Goal: Task Accomplishment & Management: Manage account settings

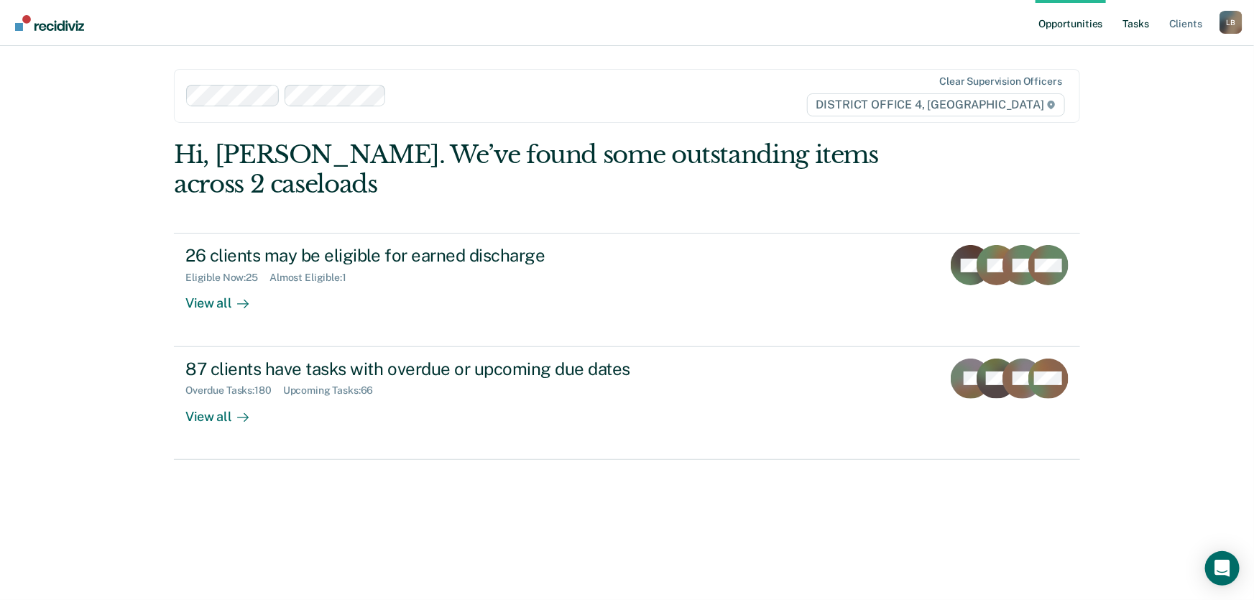
click at [1141, 24] on link "Tasks" at bounding box center [1136, 23] width 32 height 46
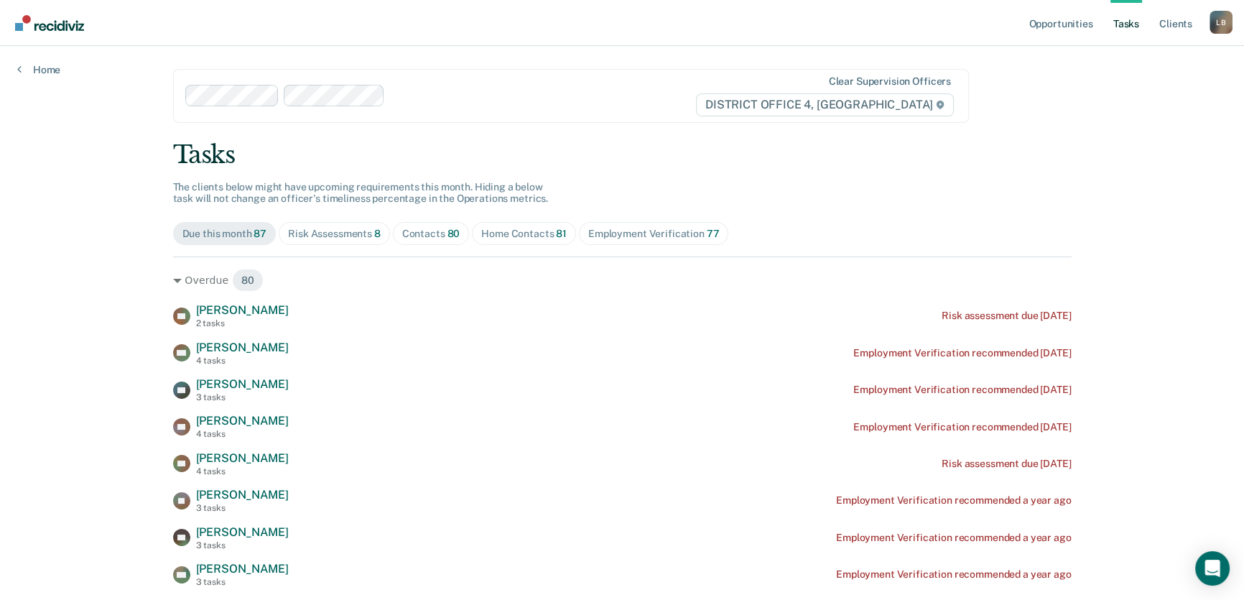
click at [528, 232] on div "Home Contacts 81" at bounding box center [523, 234] width 85 height 12
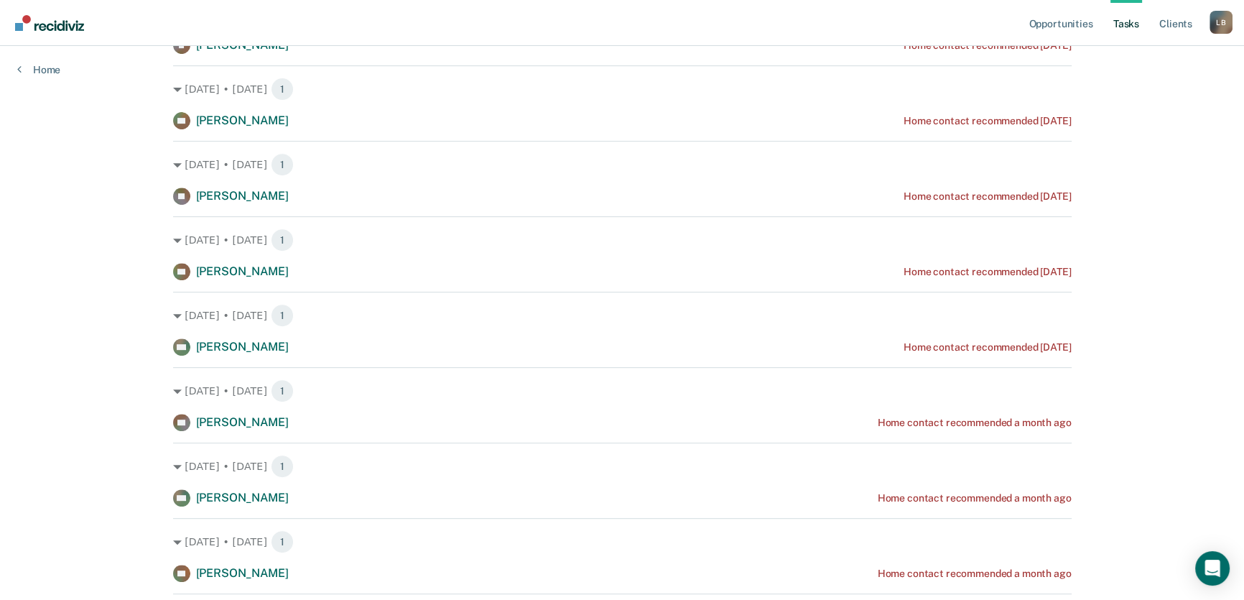
scroll to position [718, 0]
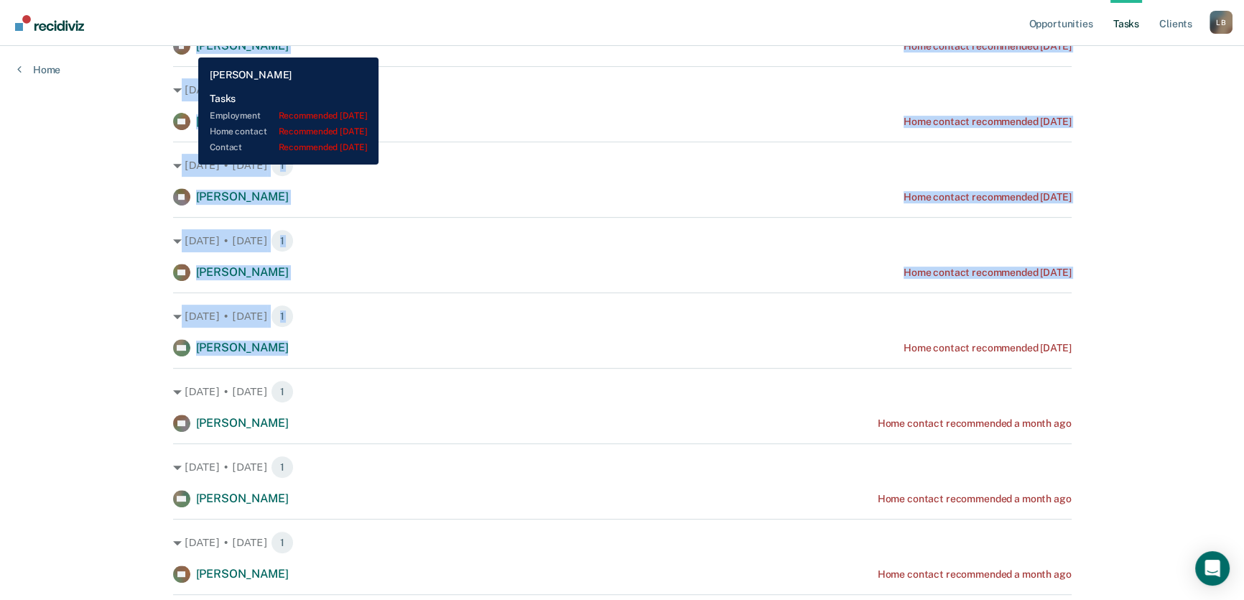
drag, startPoint x: 284, startPoint y: 351, endPoint x: 187, endPoint y: 47, distance: 319.0
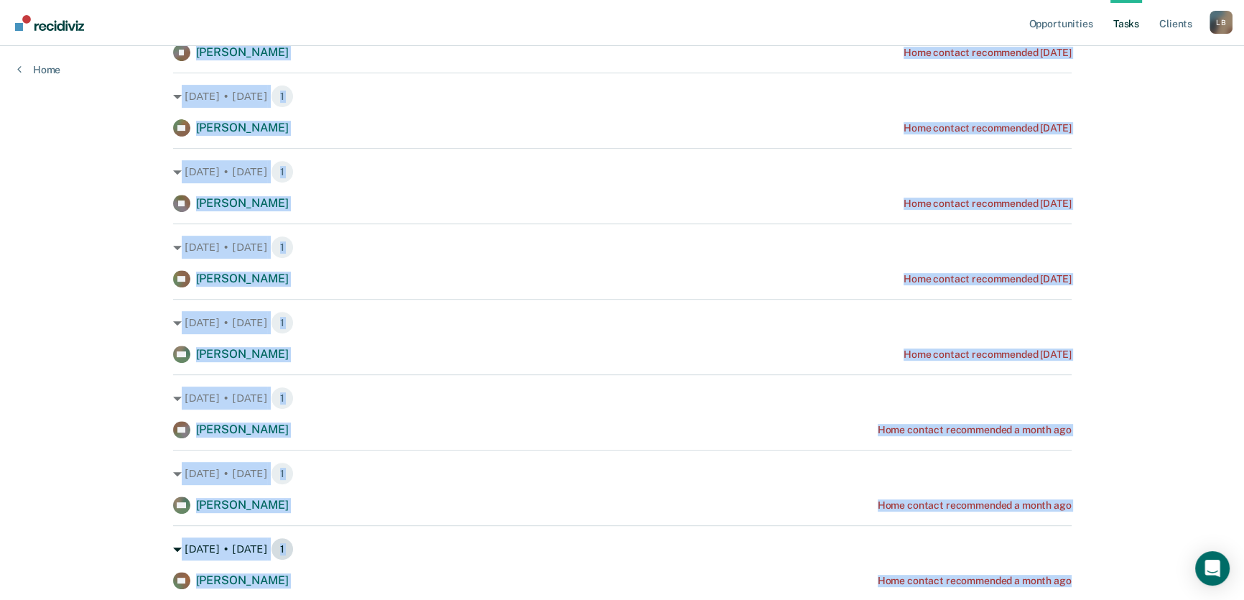
scroll to position [729, 0]
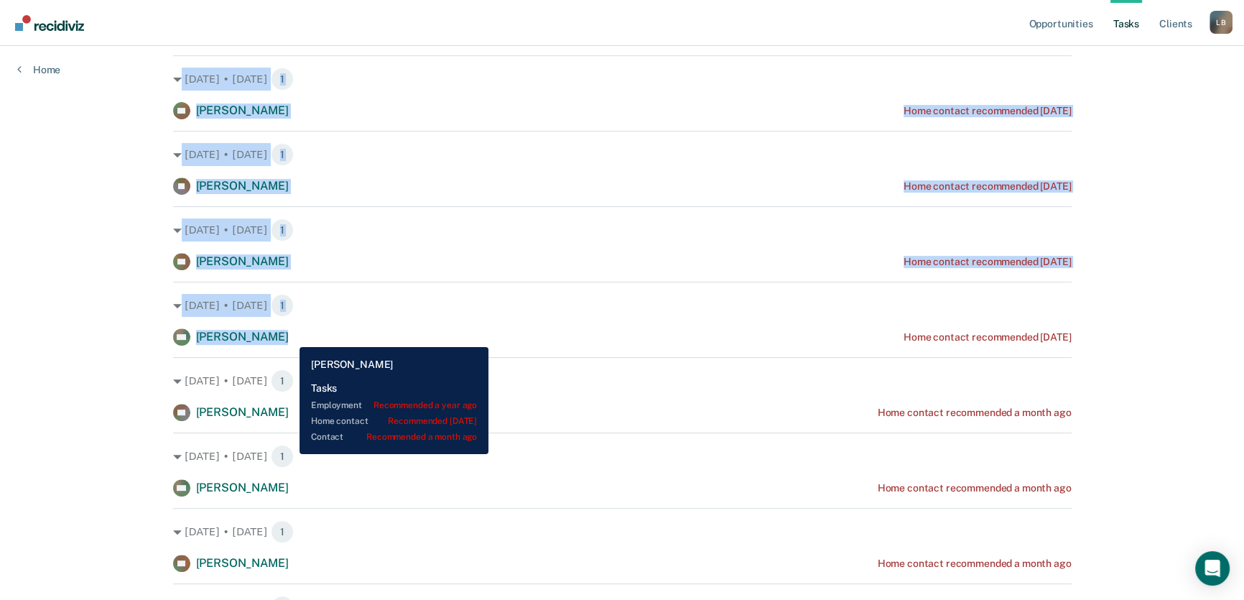
copy div "[PERSON_NAME] Home contact recommended [DATE] [DATE] • [DATE] 1 [PERSON_NAME] H…"
drag, startPoint x: 193, startPoint y: 106, endPoint x: 289, endPoint y: 336, distance: 249.6
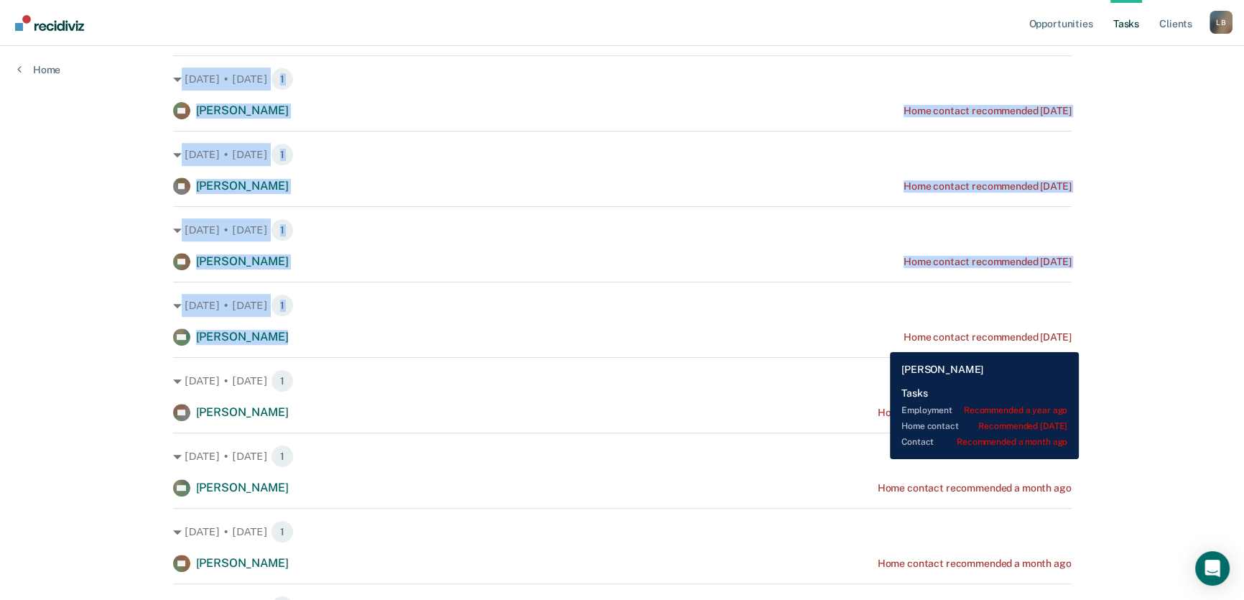
copy div "Home contact recommended [DATE]"
drag, startPoint x: 1078, startPoint y: 337, endPoint x: 881, endPoint y: 340, distance: 196.9
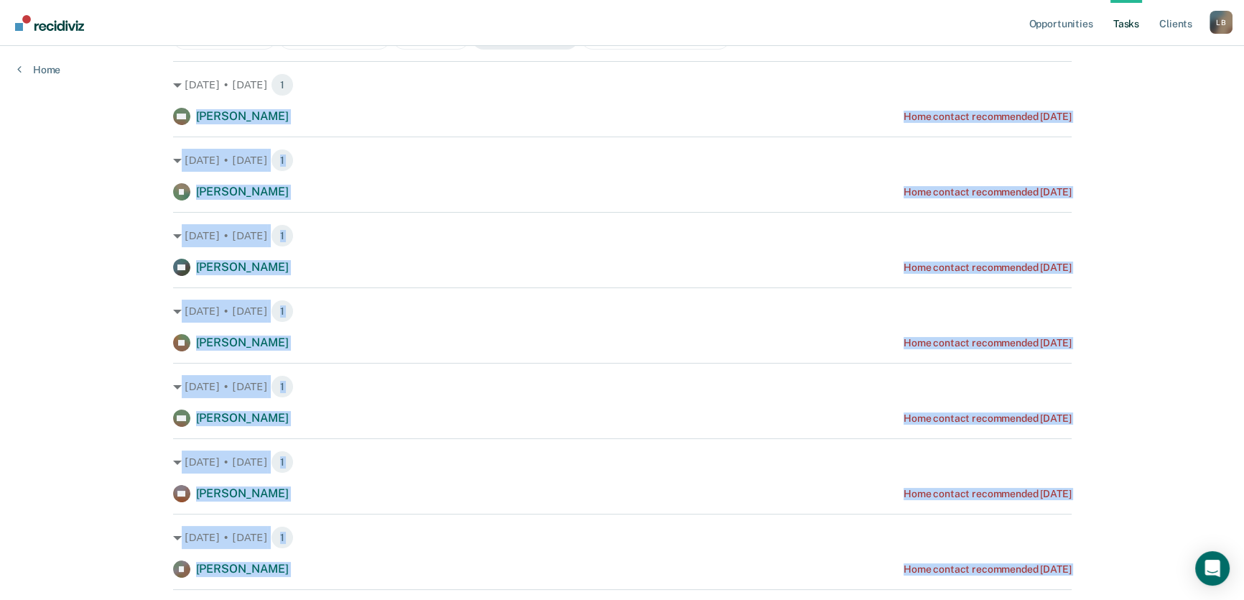
scroll to position [76, 0]
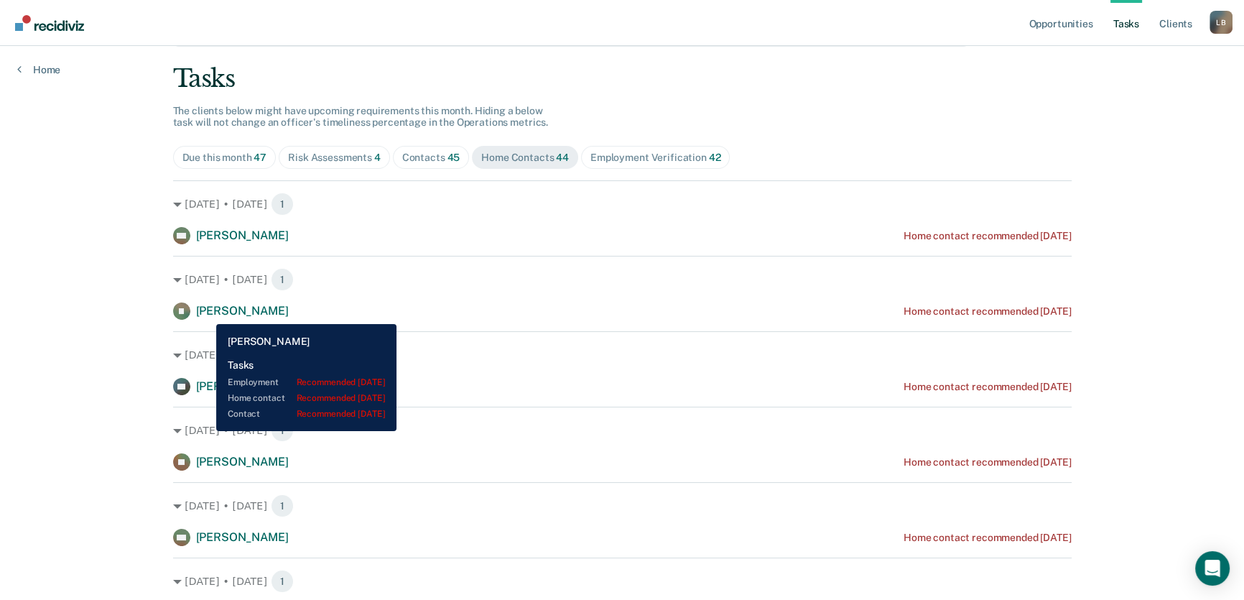
click at [206, 313] on span "[PERSON_NAME]" at bounding box center [242, 311] width 93 height 14
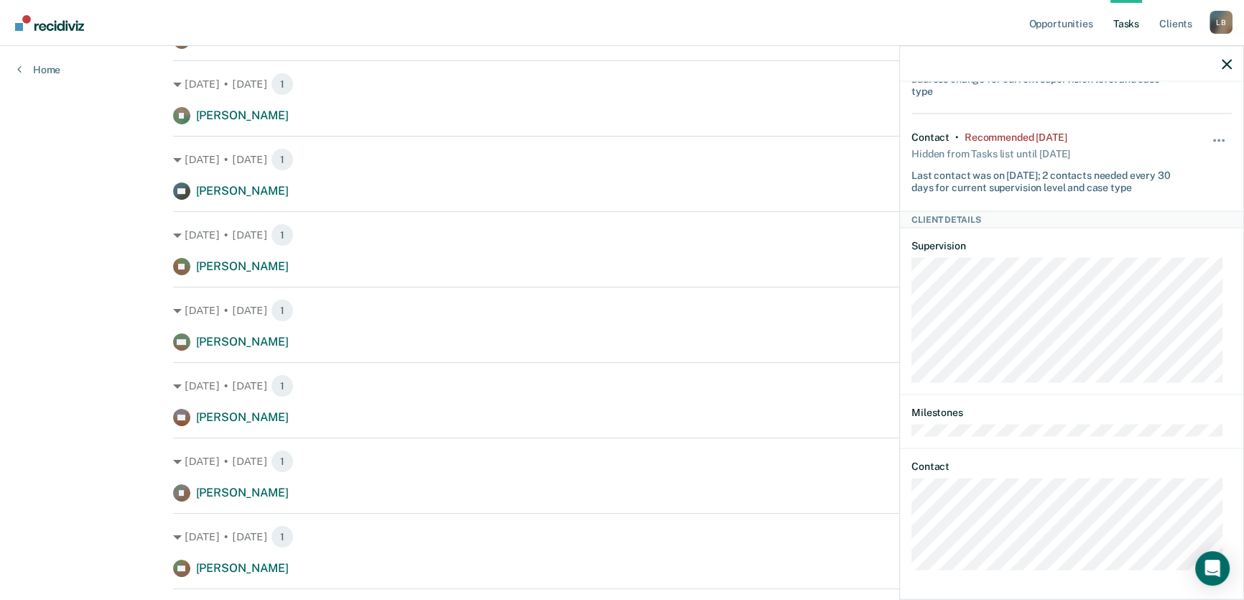
scroll to position [272, 0]
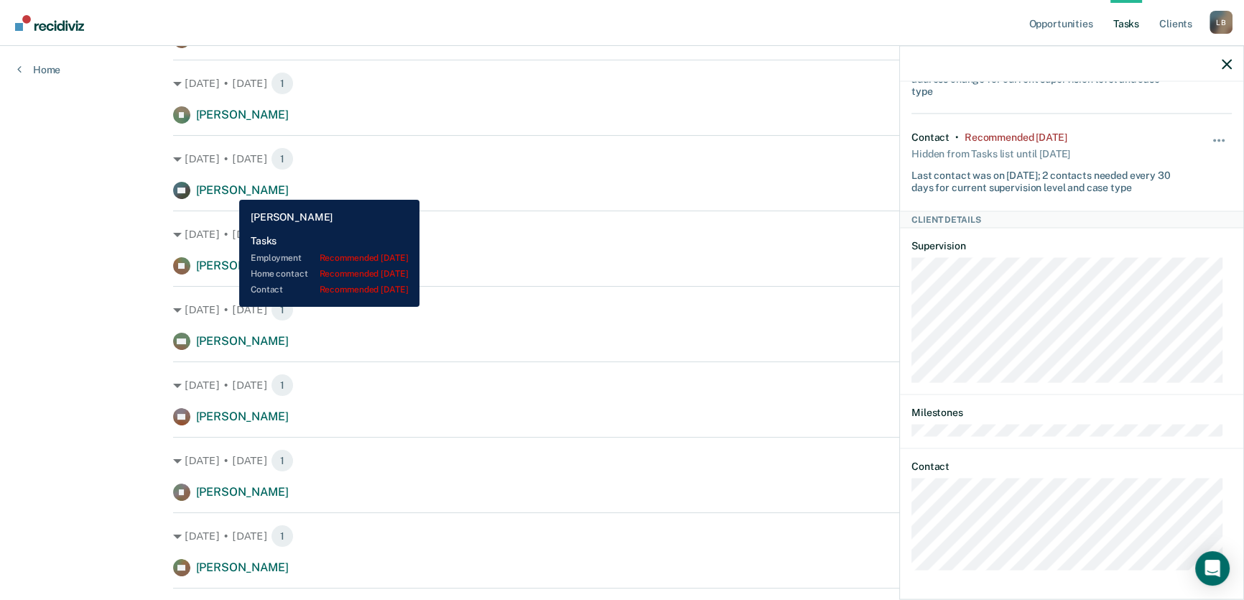
click at [228, 189] on span "[PERSON_NAME]" at bounding box center [242, 190] width 93 height 14
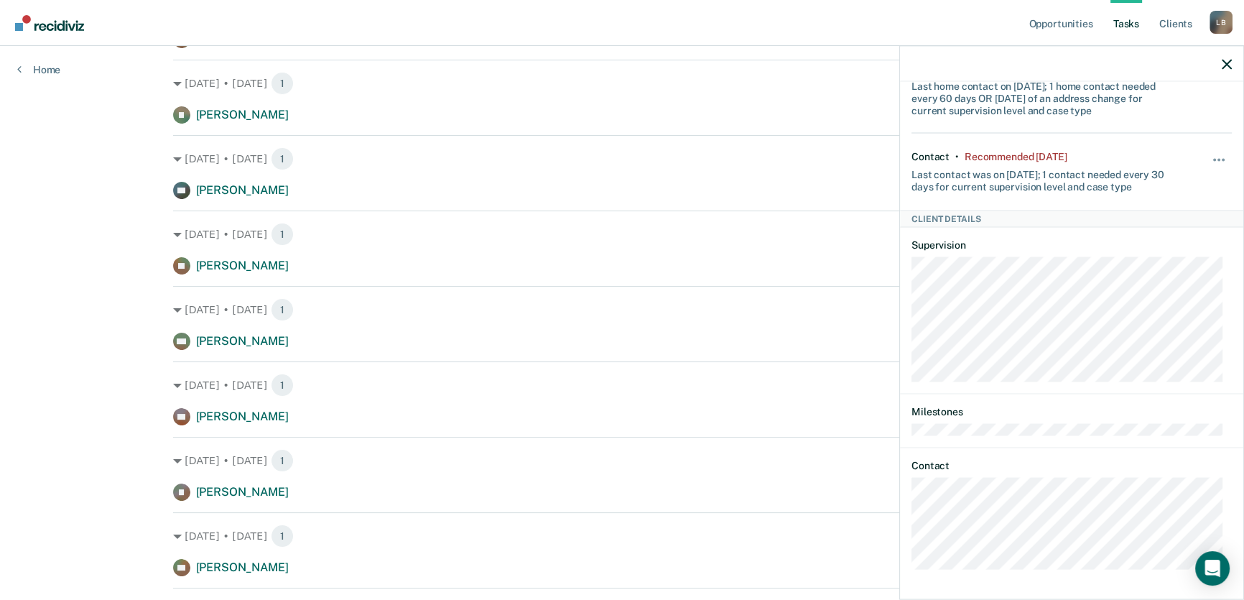
scroll to position [189, 0]
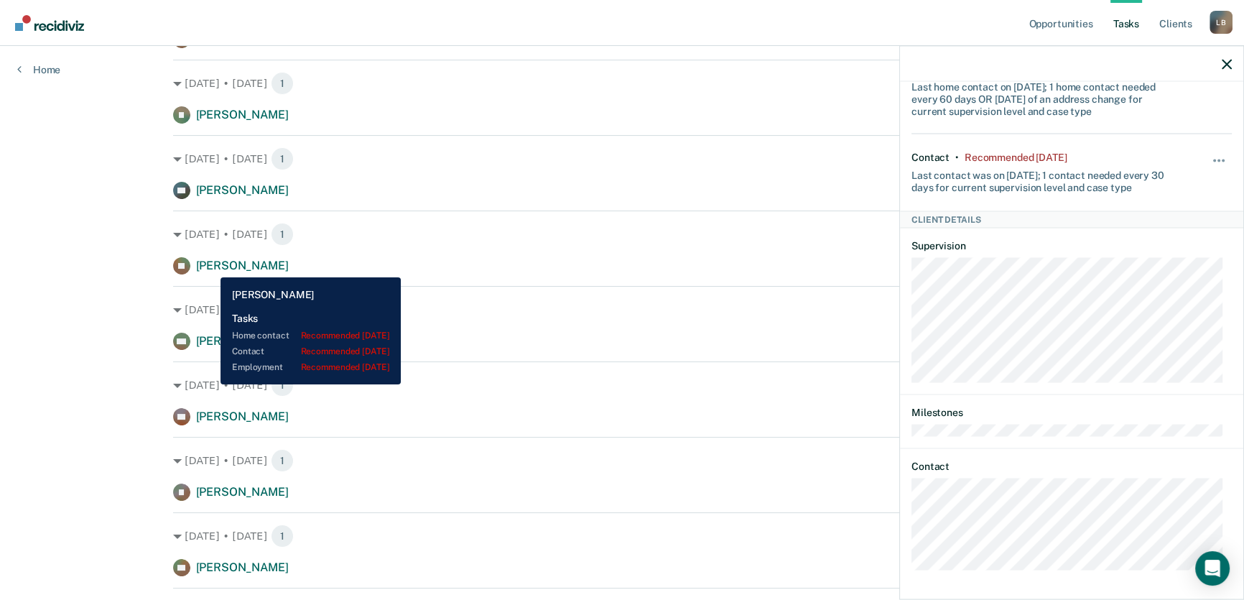
click at [213, 263] on span "[PERSON_NAME]" at bounding box center [242, 266] width 93 height 14
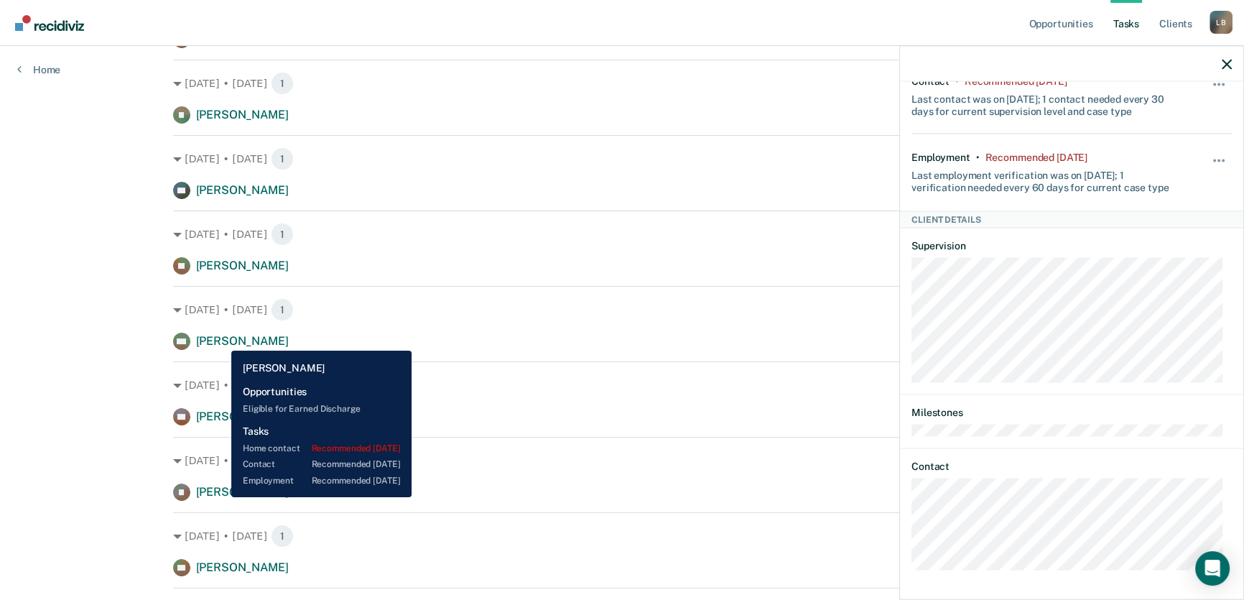
click at [221, 340] on span "[PERSON_NAME]" at bounding box center [242, 341] width 93 height 14
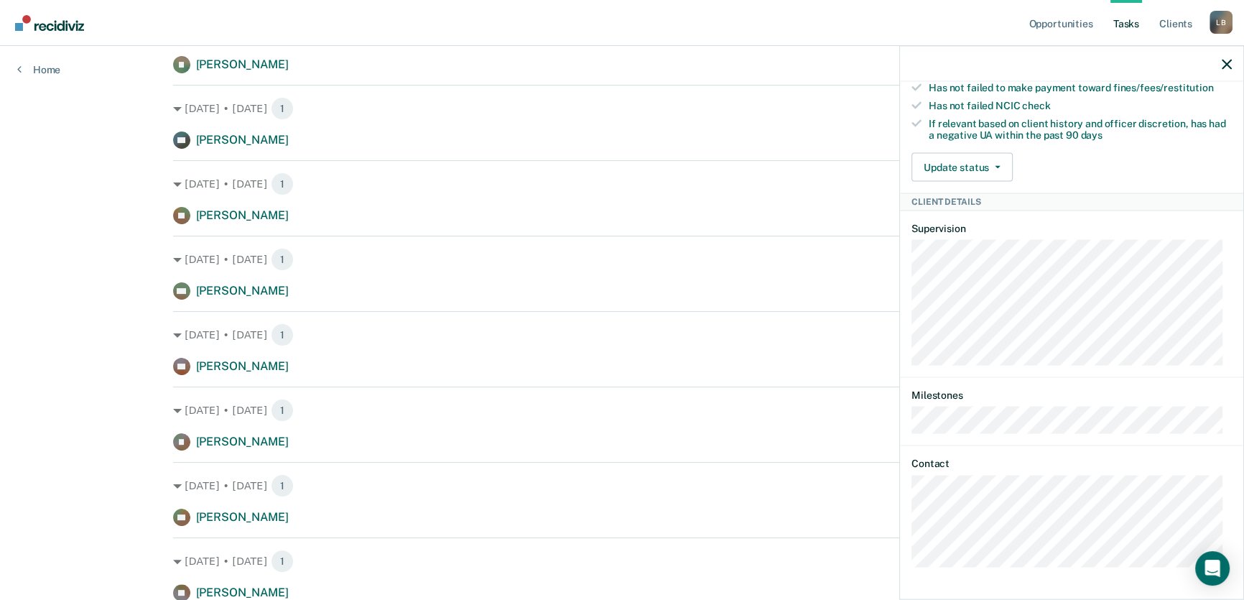
scroll to position [402, 0]
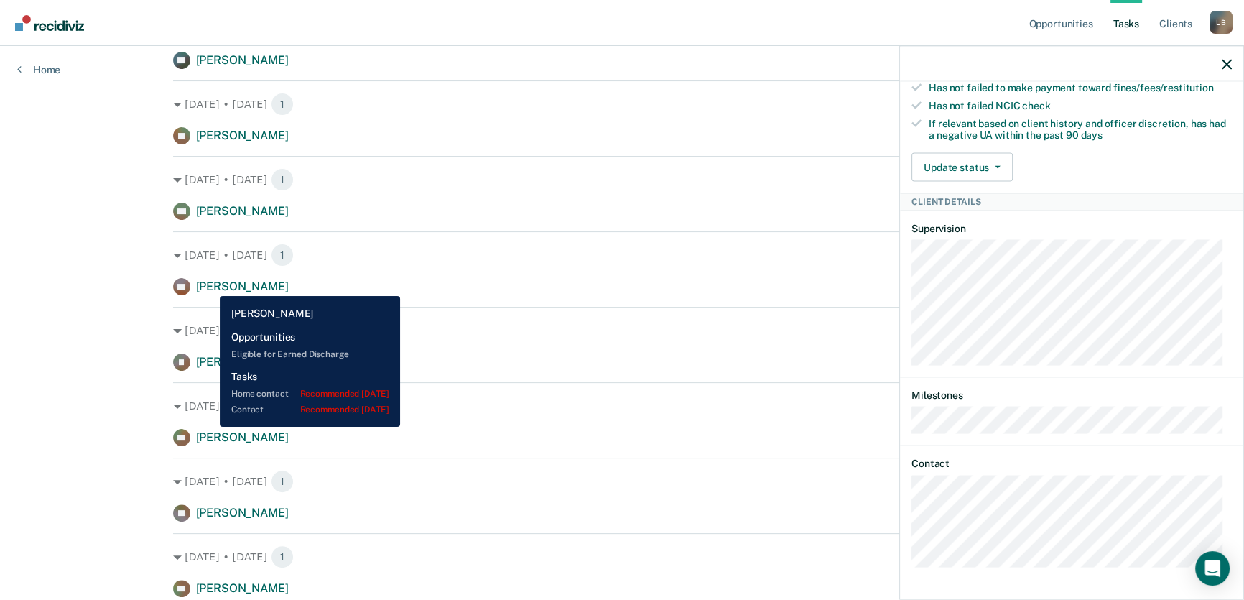
click at [209, 285] on span "[PERSON_NAME]" at bounding box center [242, 286] width 93 height 14
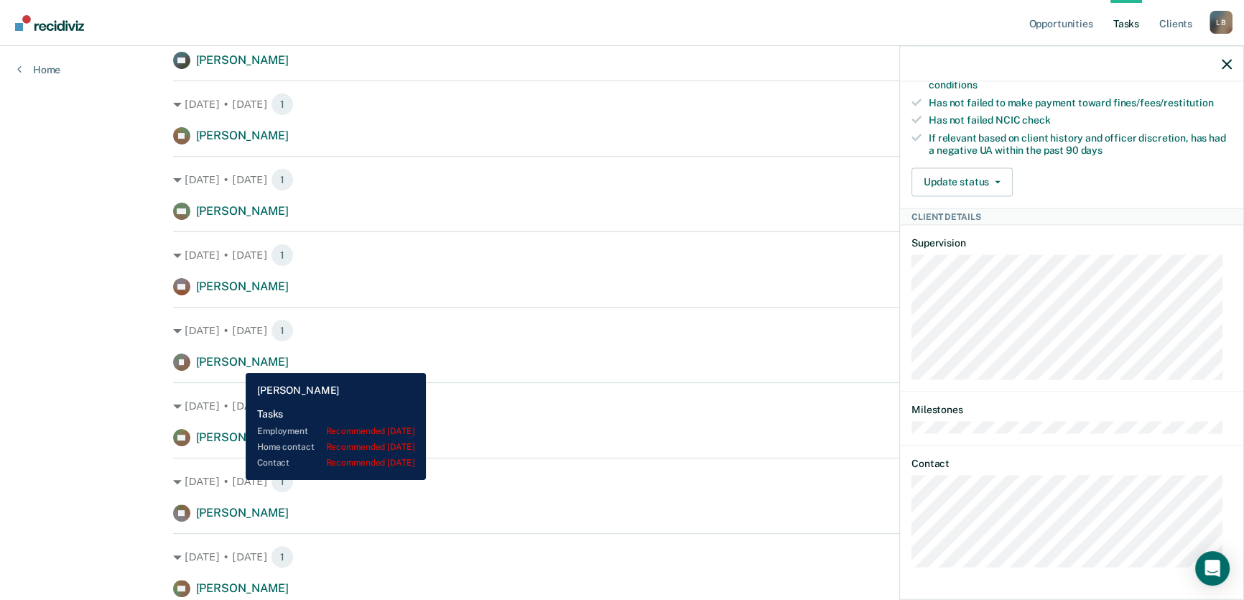
click at [235, 362] on span "[PERSON_NAME]" at bounding box center [242, 362] width 93 height 14
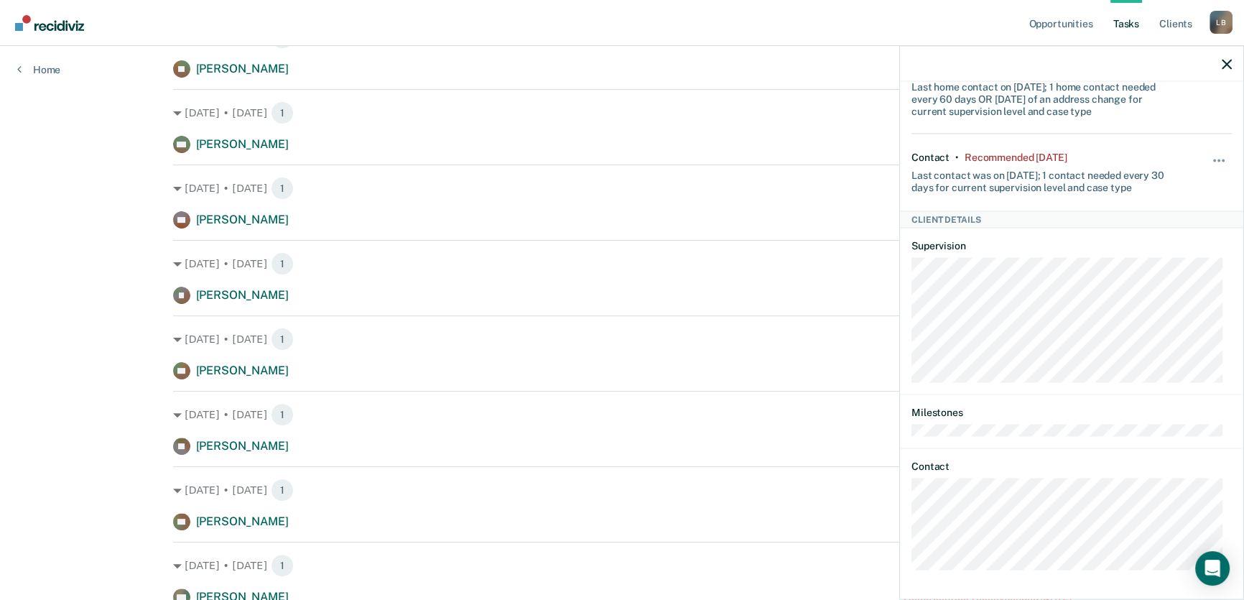
scroll to position [468, 0]
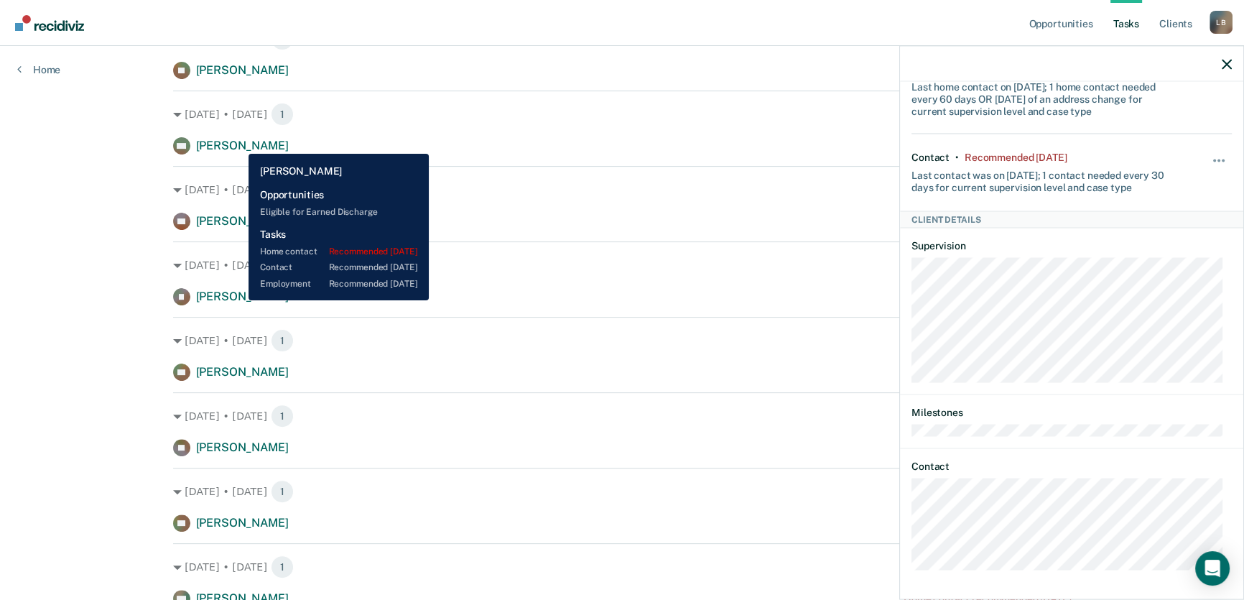
click at [238, 143] on span "[PERSON_NAME]" at bounding box center [242, 146] width 93 height 14
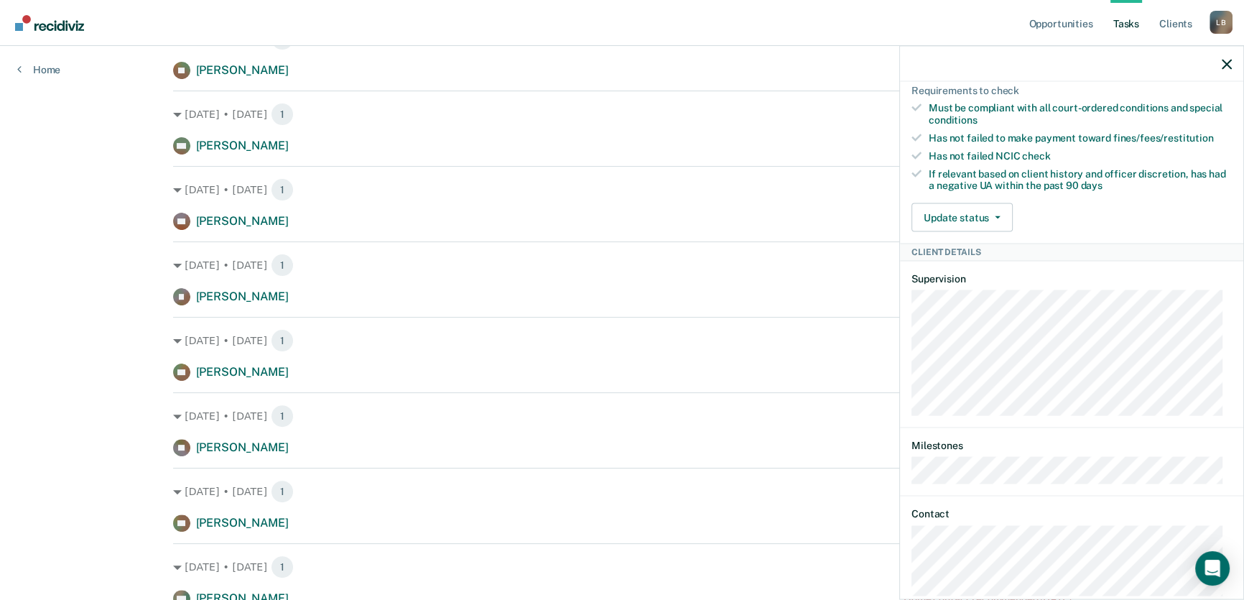
scroll to position [575, 0]
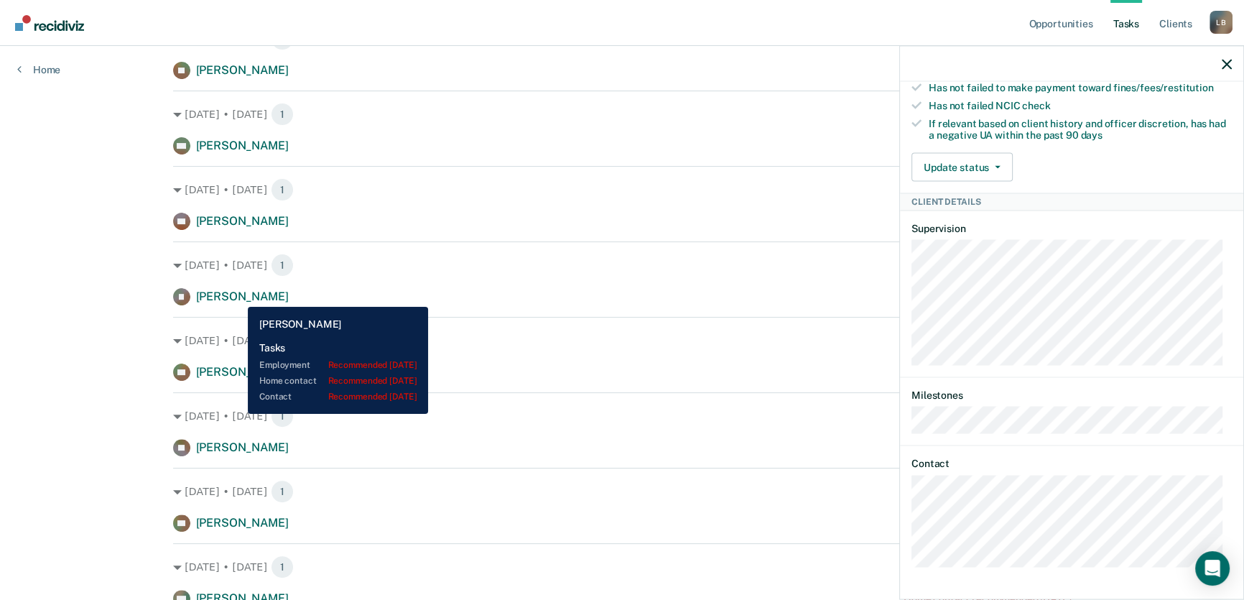
click at [237, 296] on span "[PERSON_NAME]" at bounding box center [242, 297] width 93 height 14
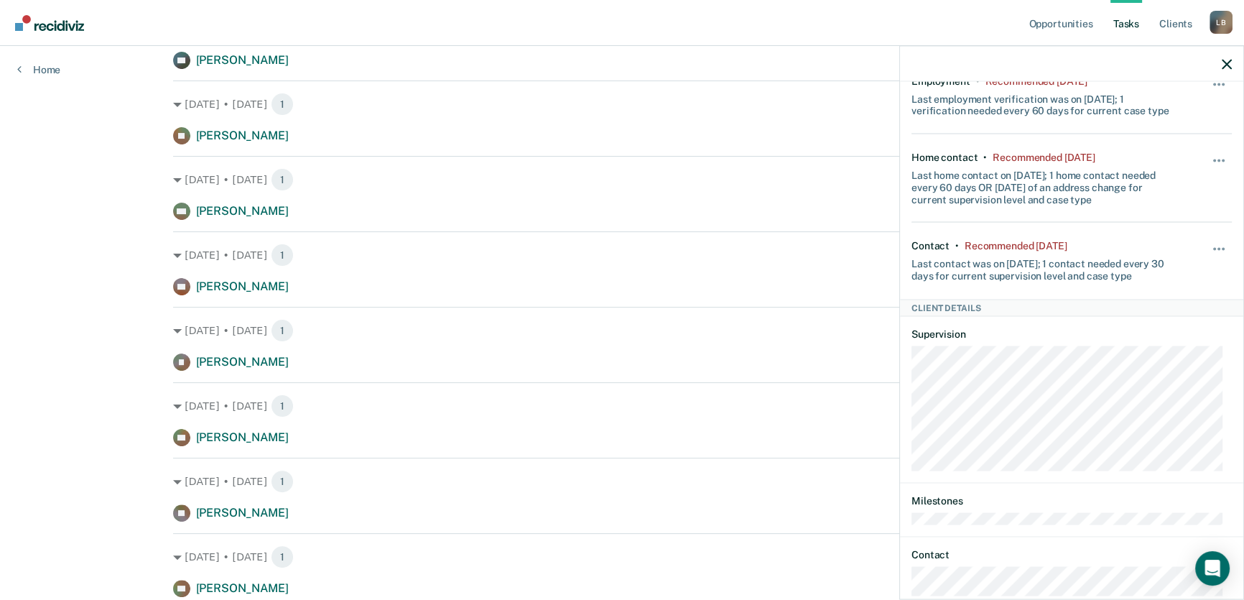
scroll to position [189, 0]
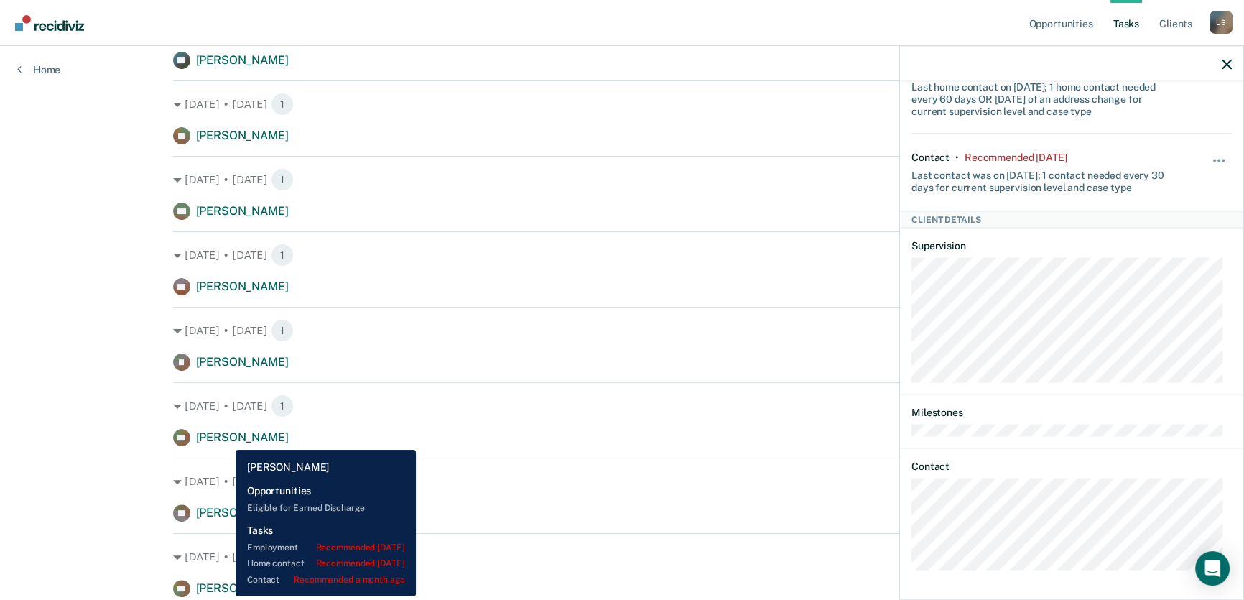
click at [225, 438] on span "[PERSON_NAME]" at bounding box center [242, 437] width 93 height 14
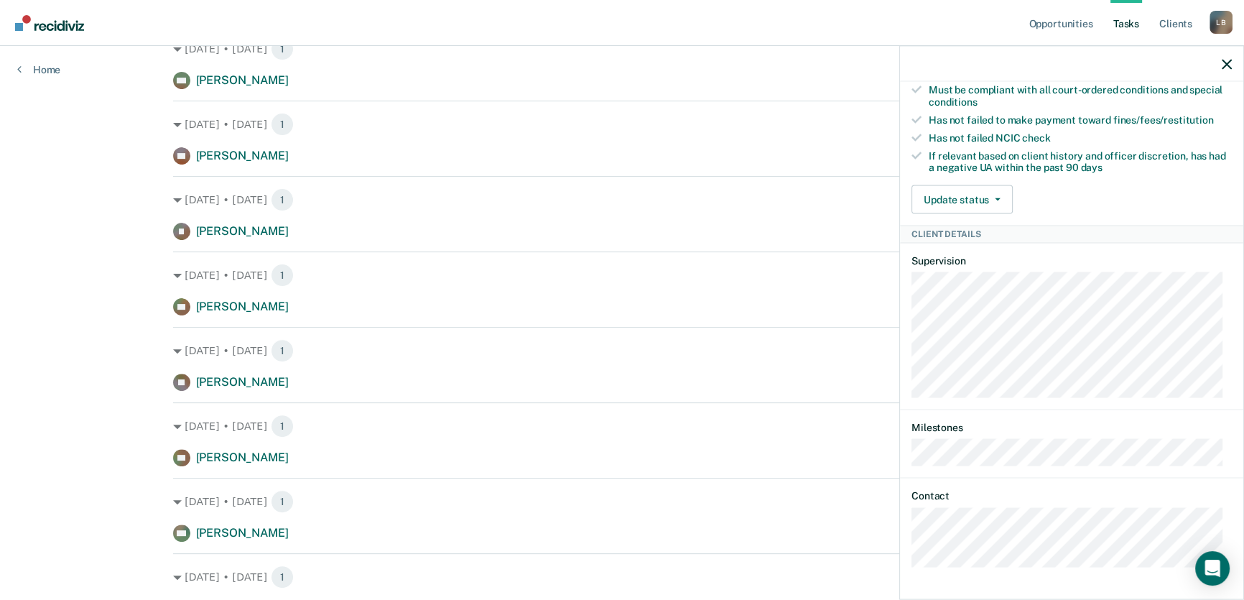
scroll to position [502, 0]
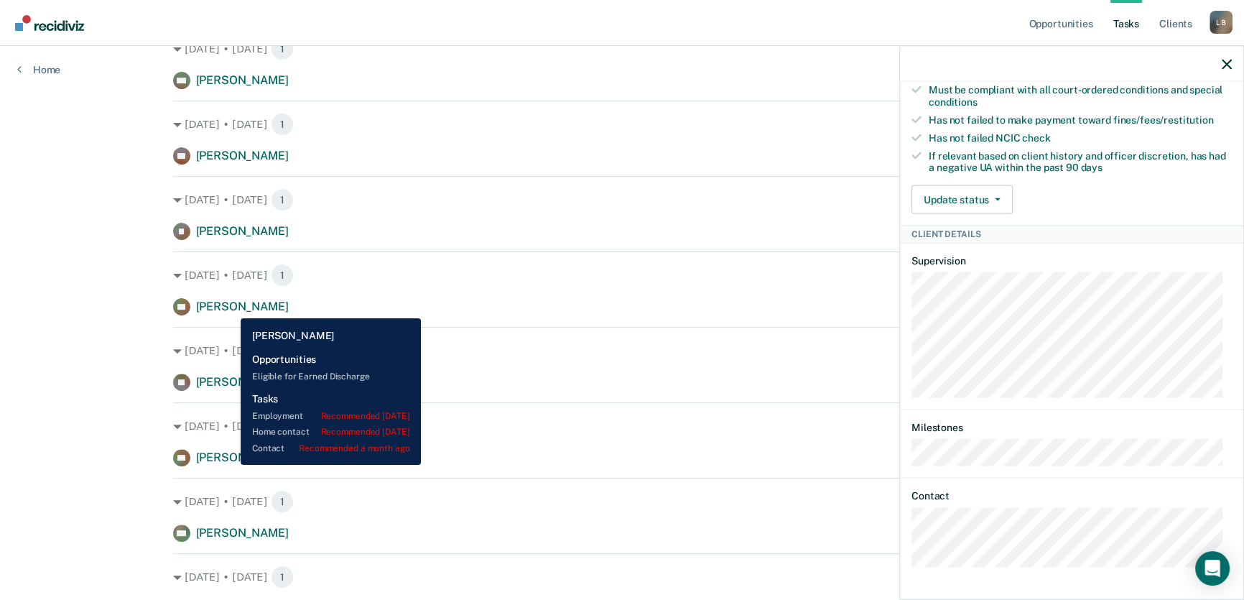
click at [230, 307] on span "[PERSON_NAME]" at bounding box center [242, 307] width 93 height 14
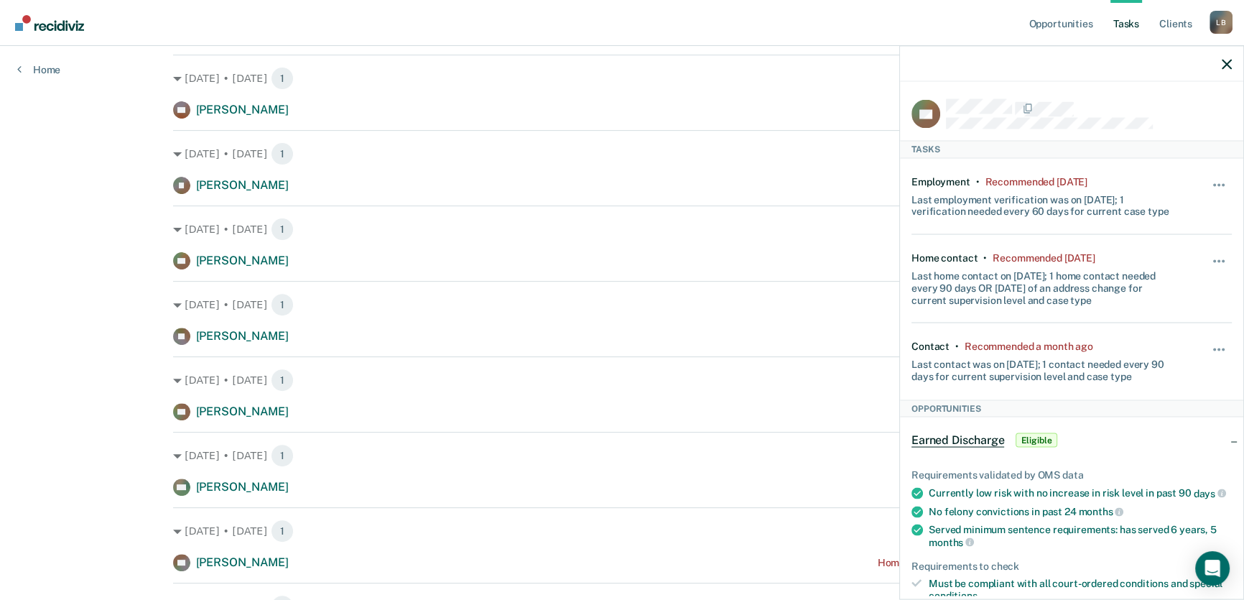
scroll to position [598, 0]
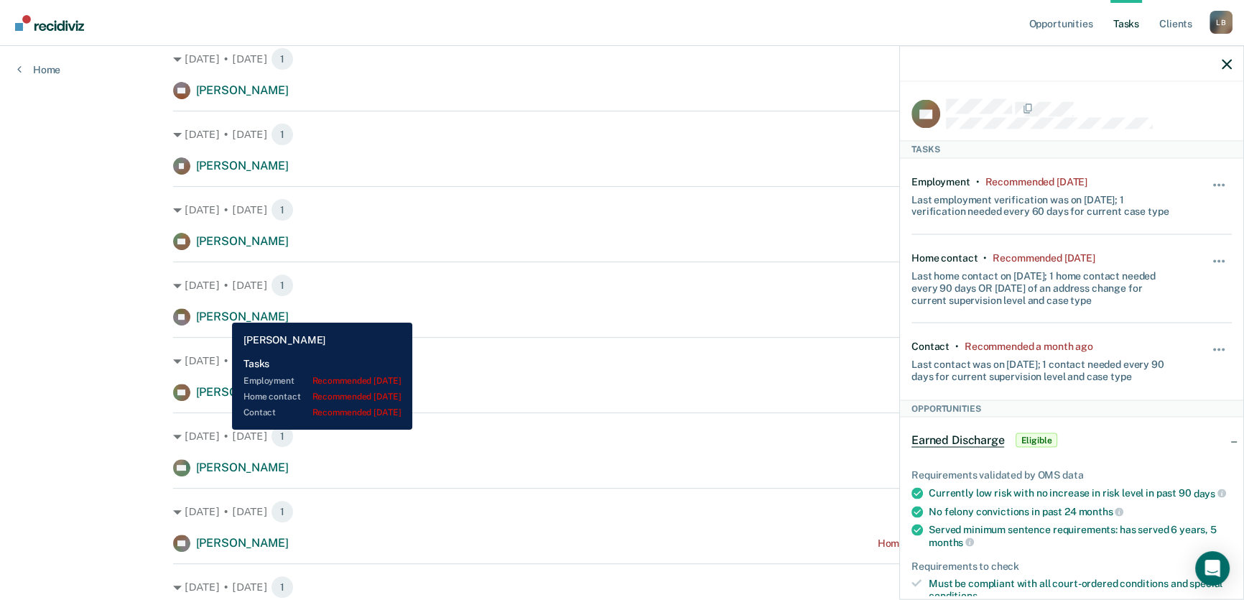
click at [236, 312] on span "[PERSON_NAME]" at bounding box center [242, 317] width 93 height 14
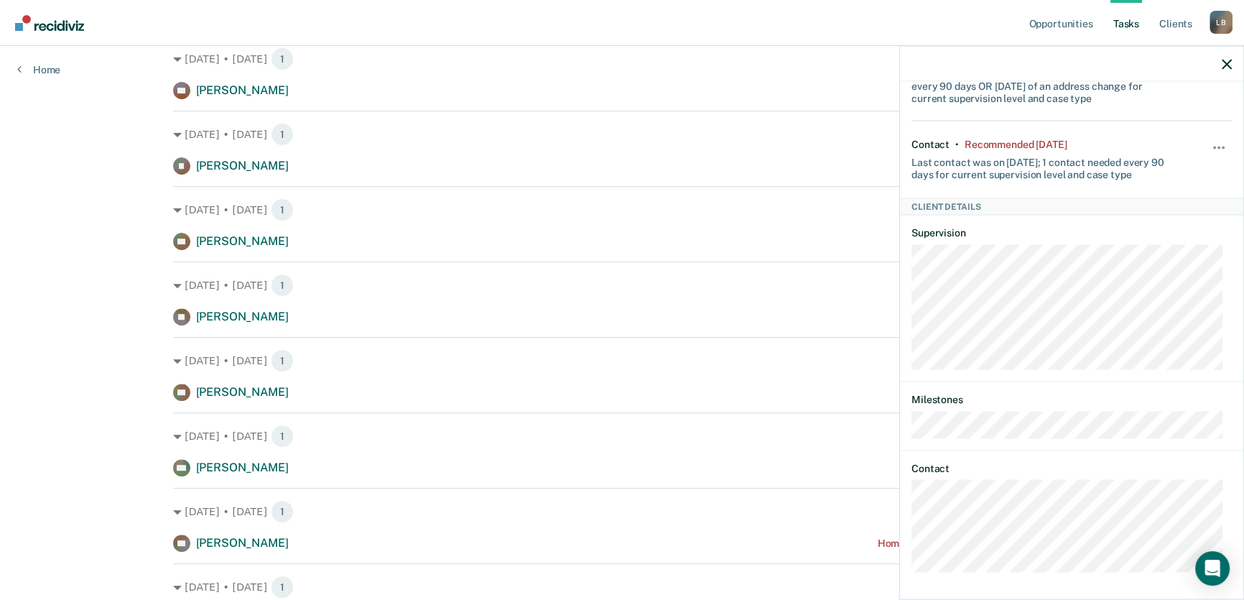
scroll to position [204, 0]
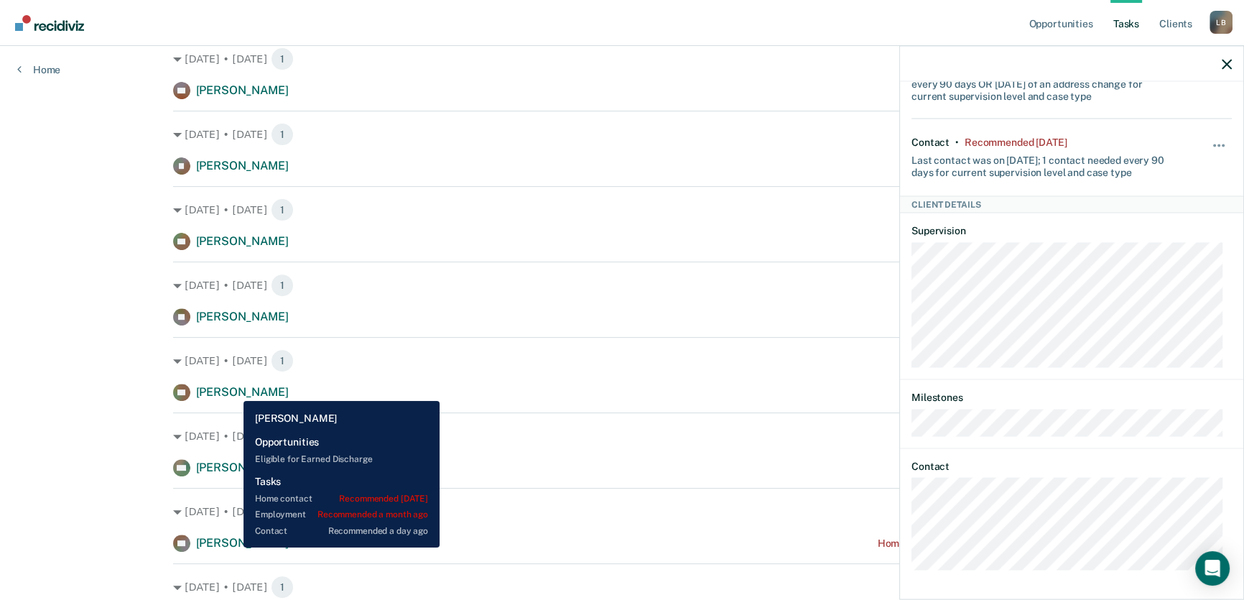
click at [233, 390] on span "[PERSON_NAME]" at bounding box center [242, 392] width 93 height 14
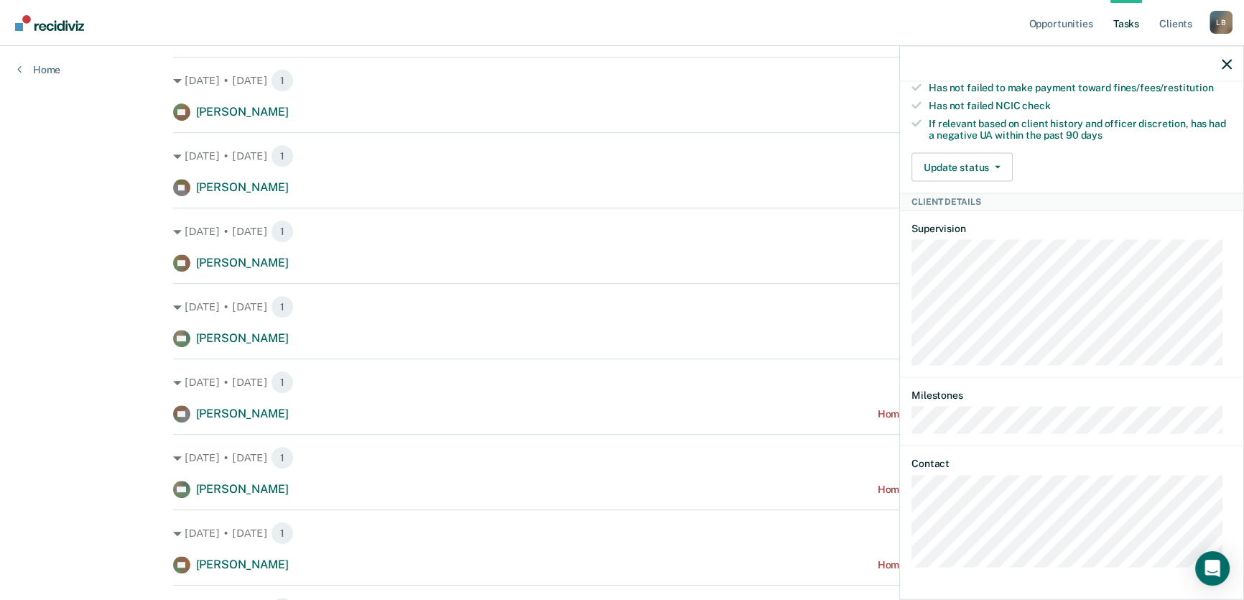
scroll to position [729, 0]
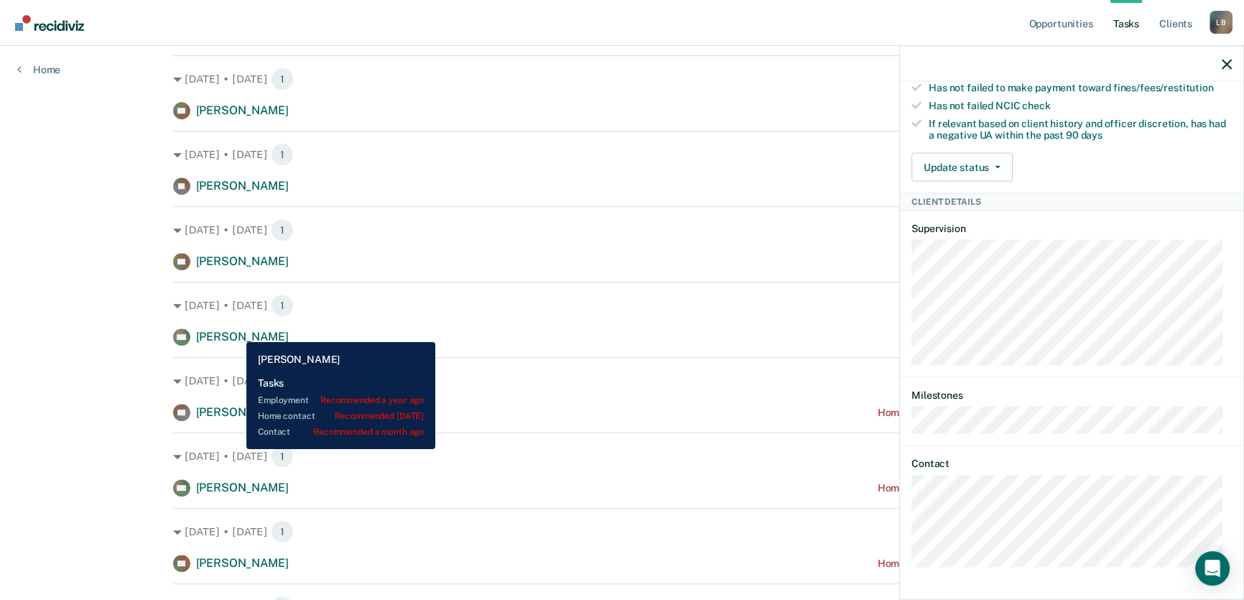
click at [236, 331] on span "[PERSON_NAME]" at bounding box center [242, 337] width 93 height 14
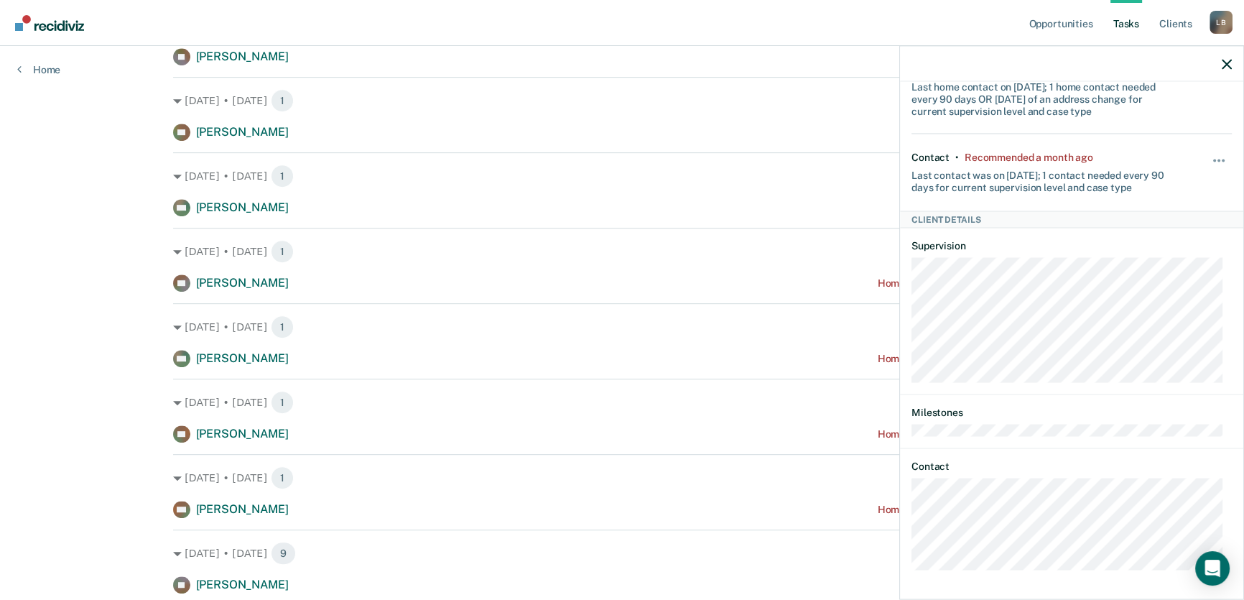
scroll to position [860, 0]
click at [1226, 63] on icon "button" at bounding box center [1227, 64] width 10 height 10
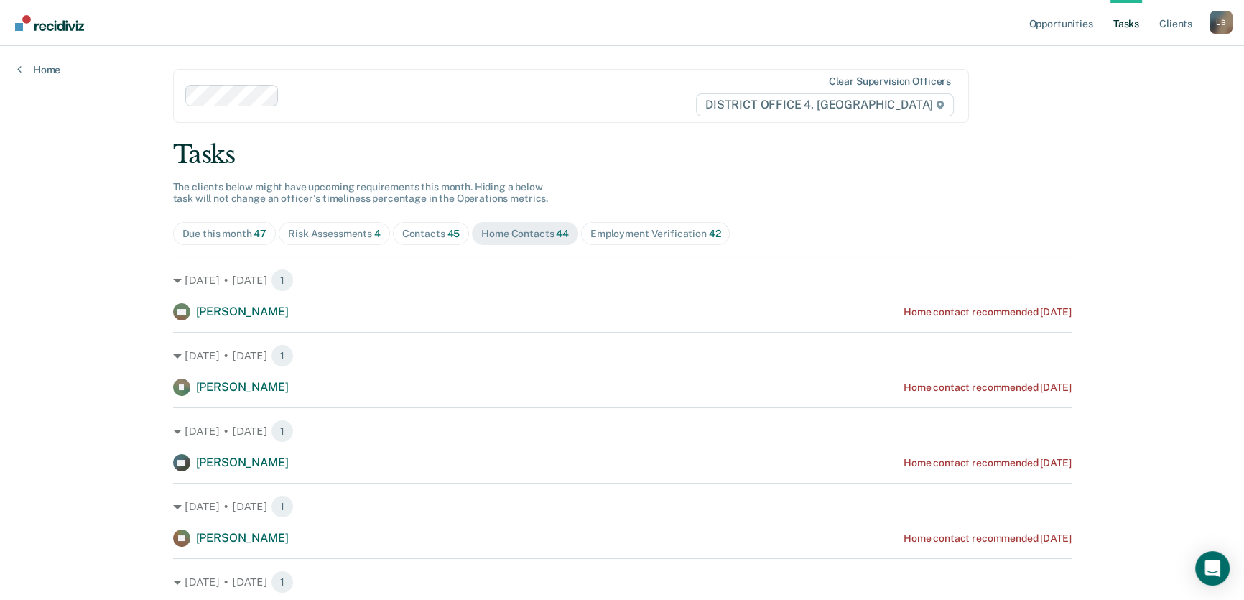
scroll to position [0, 0]
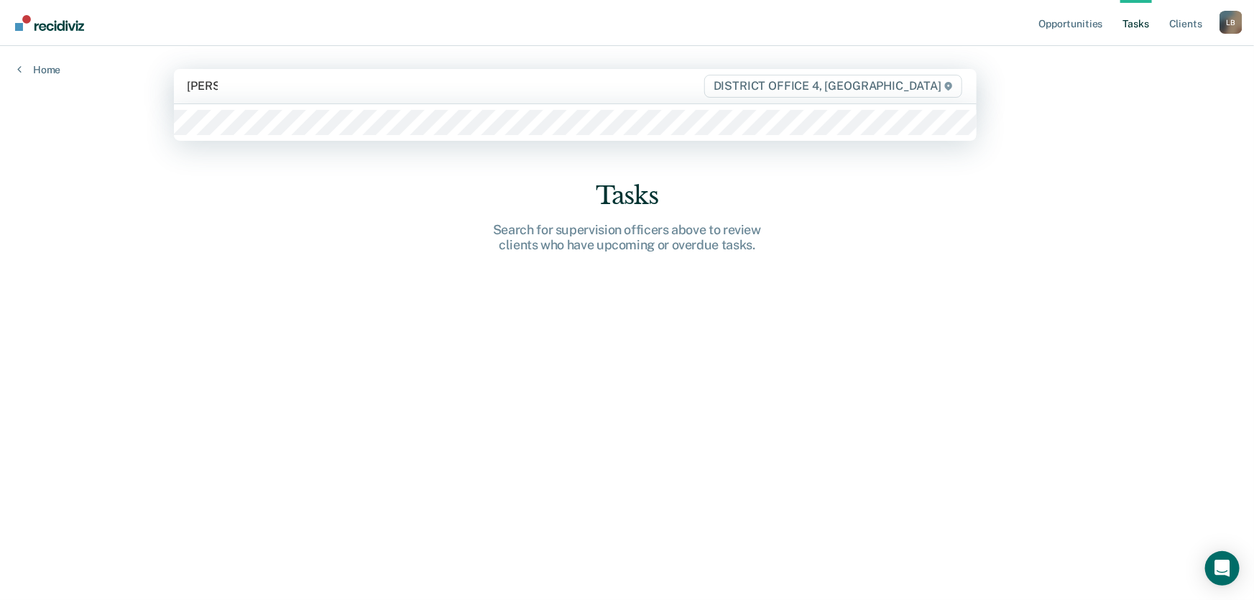
type input "[PERSON_NAME]"
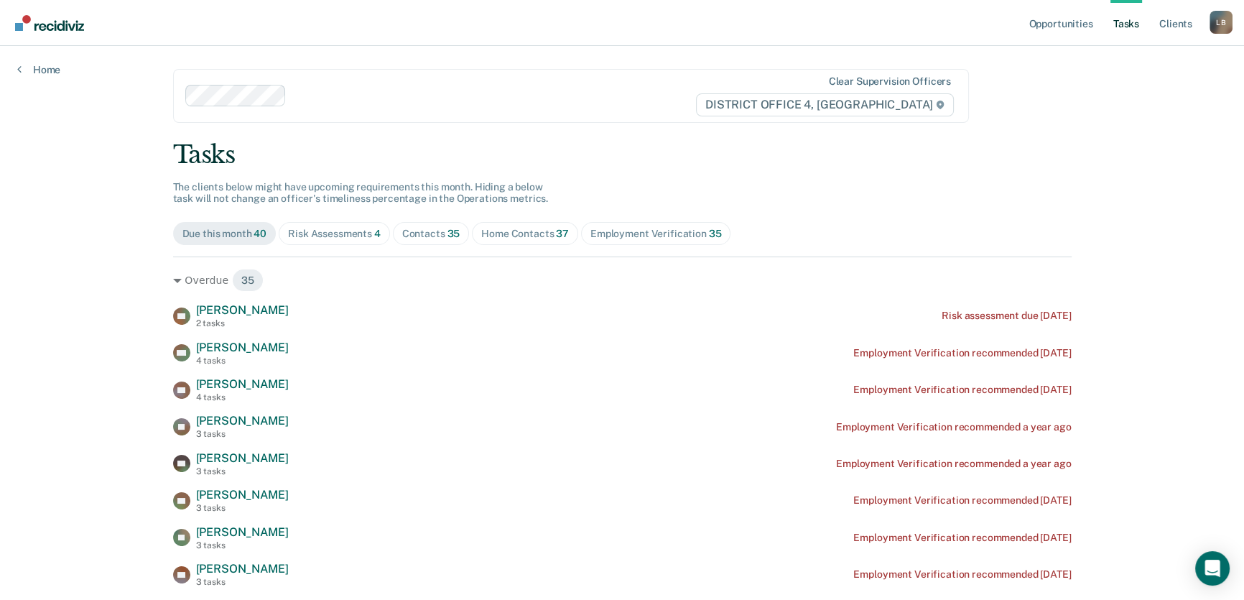
click at [503, 235] on div "Home Contacts 37" at bounding box center [525, 234] width 88 height 12
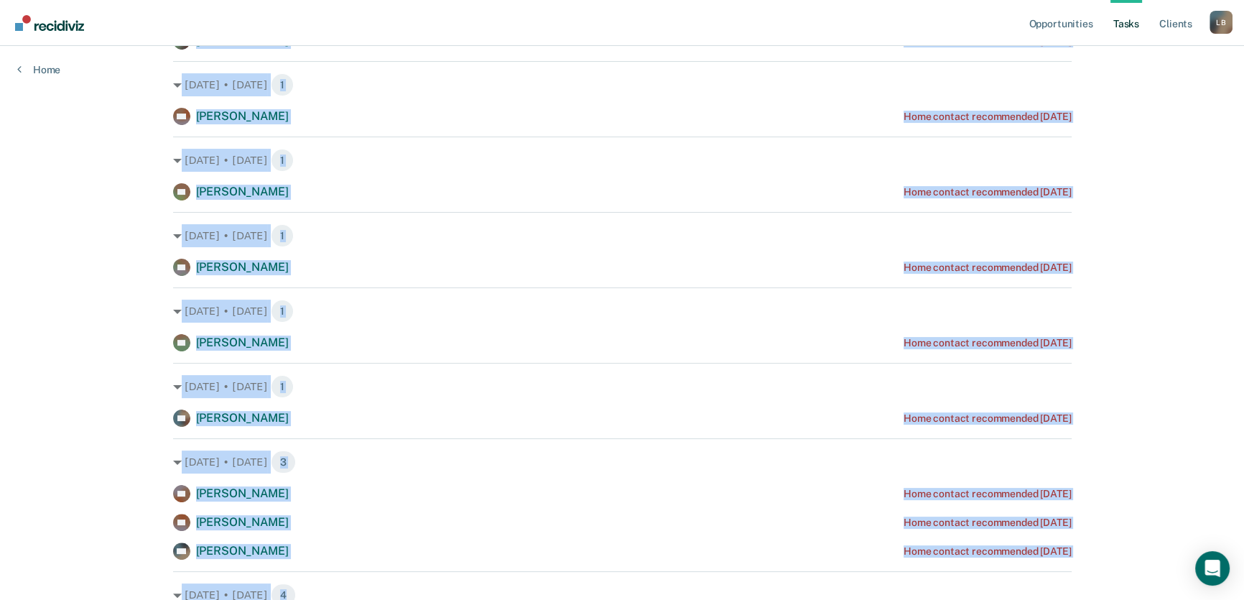
scroll to position [388, 0]
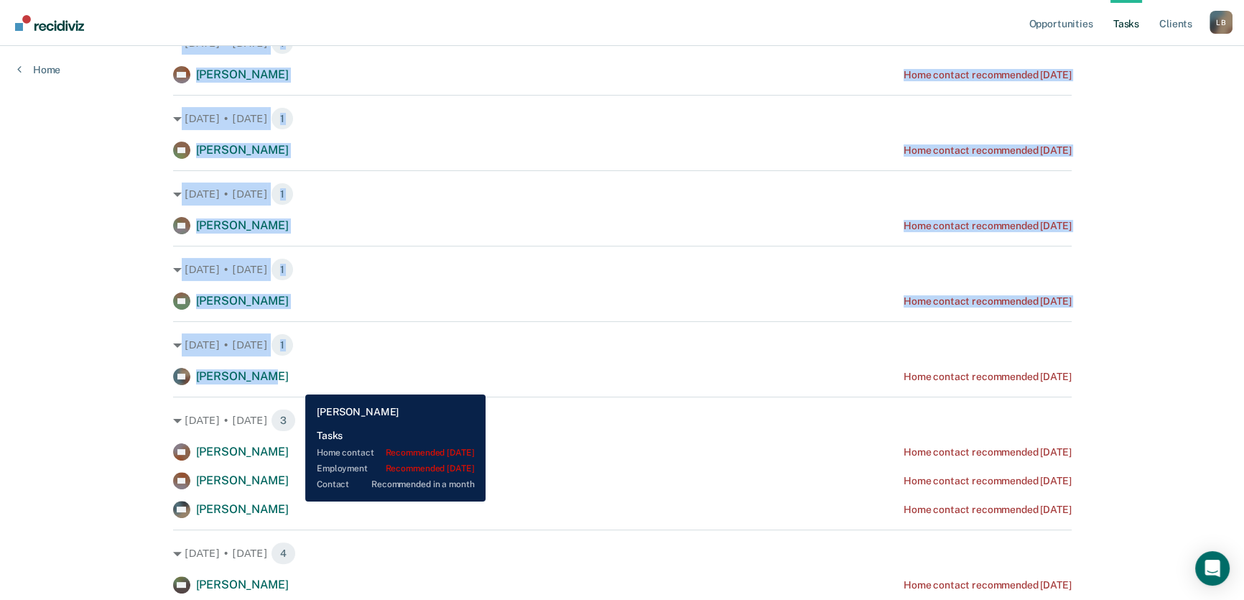
drag, startPoint x: 193, startPoint y: 317, endPoint x: 297, endPoint y: 384, distance: 124.1
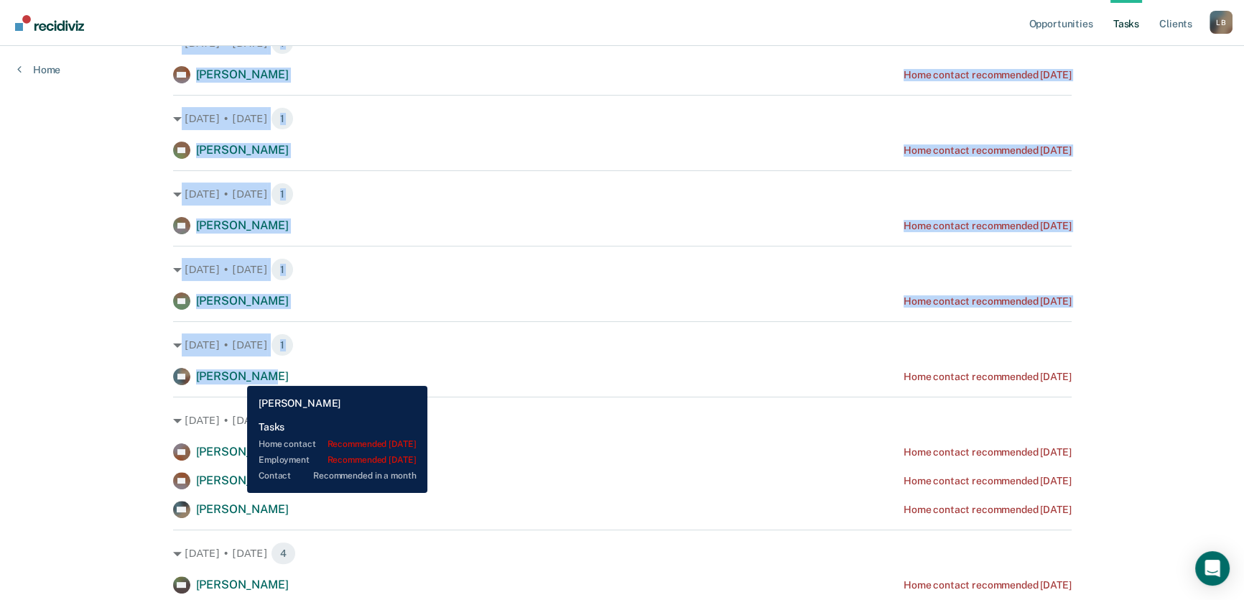
copy div "[PERSON_NAME] Home contact recommended [DATE] [DATE] • [DATE] 1 PW [PERSON_NAME…"
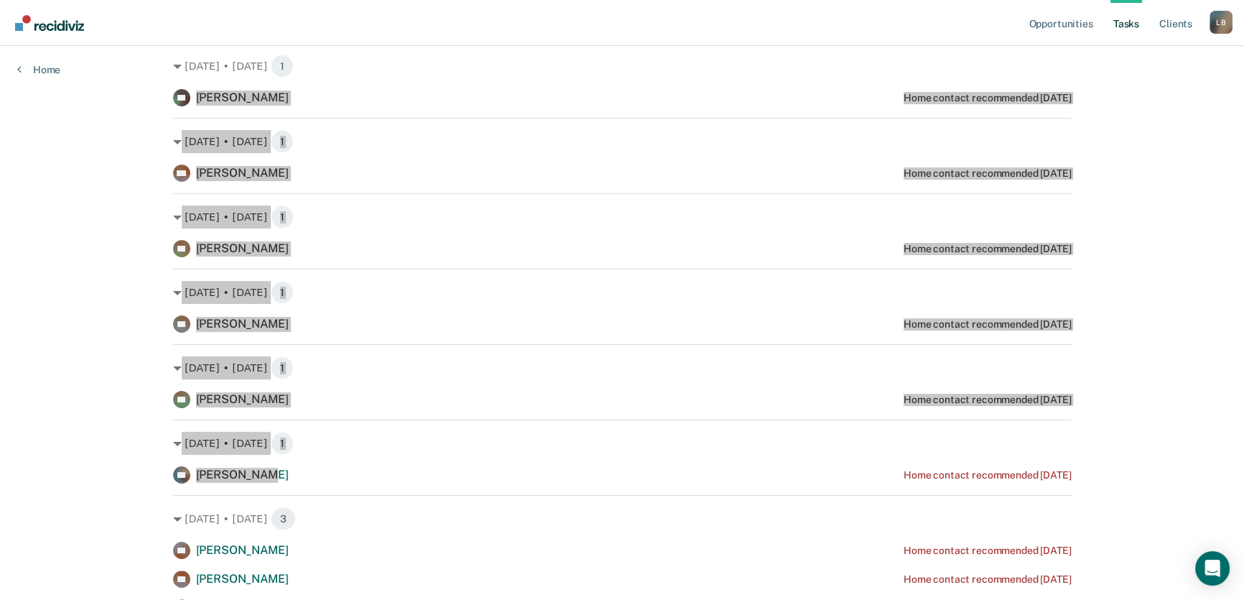
scroll to position [127, 0]
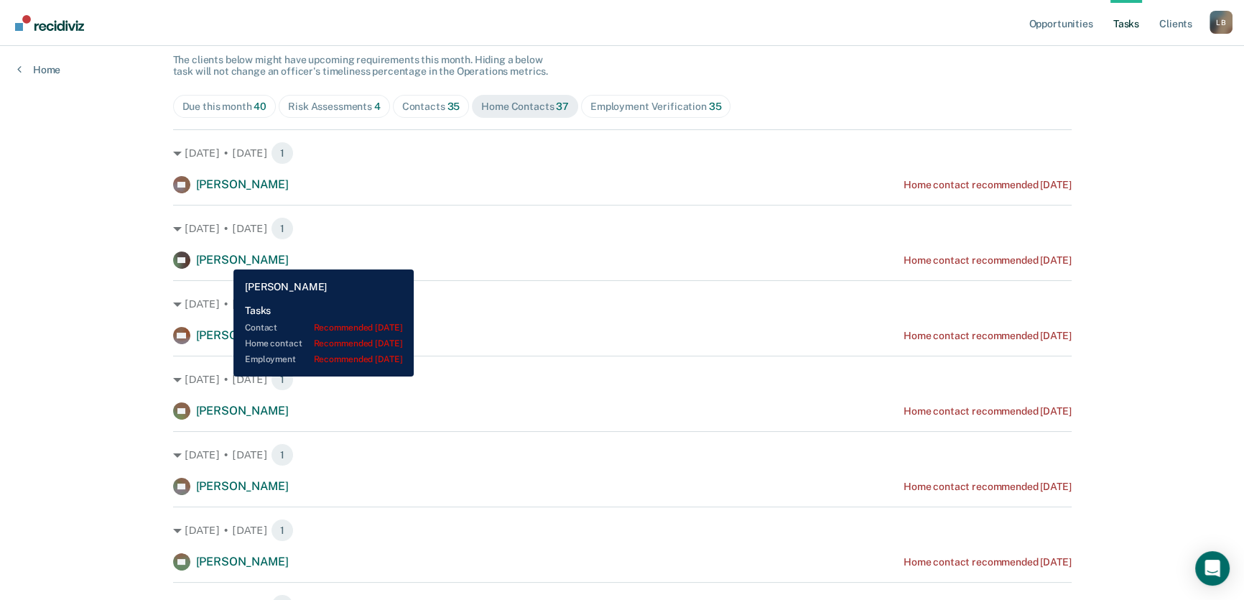
click at [223, 259] on span "[PERSON_NAME]" at bounding box center [242, 260] width 93 height 14
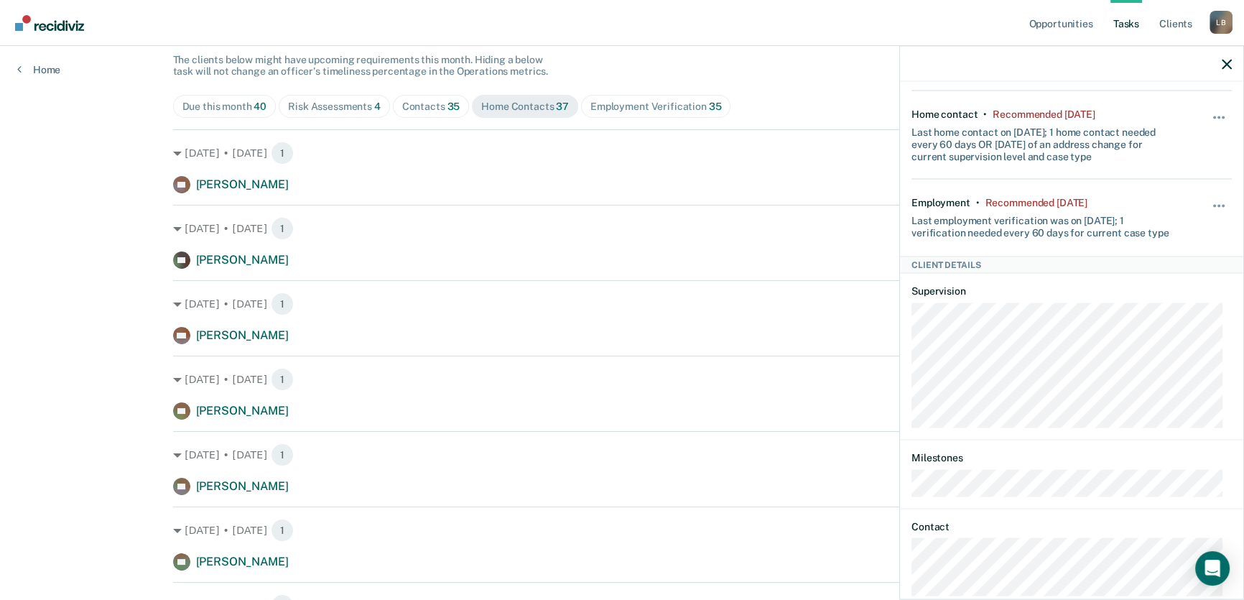
scroll to position [224, 0]
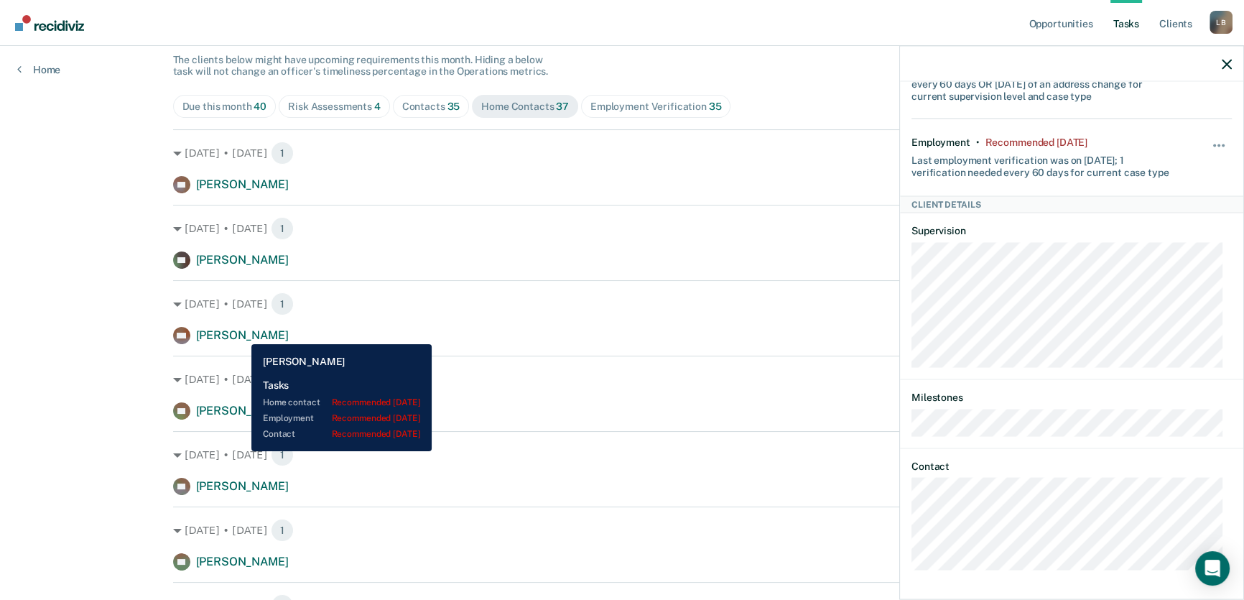
click at [241, 333] on span "[PERSON_NAME]" at bounding box center [242, 335] width 93 height 14
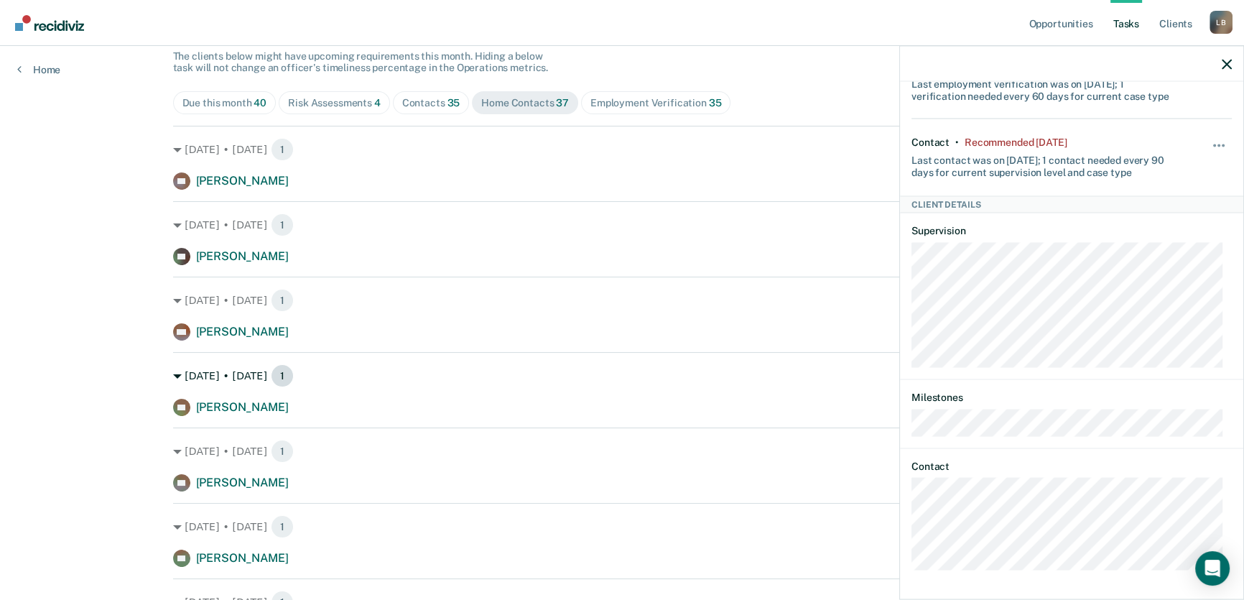
scroll to position [127, 0]
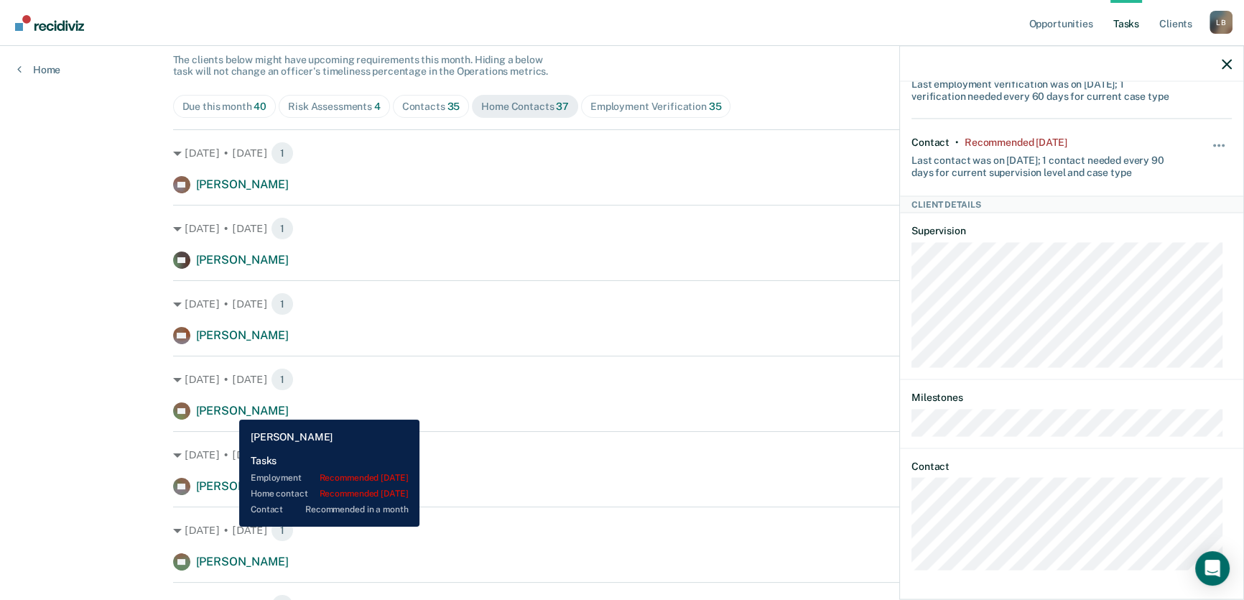
click at [240, 407] on span "[PERSON_NAME]" at bounding box center [242, 411] width 93 height 14
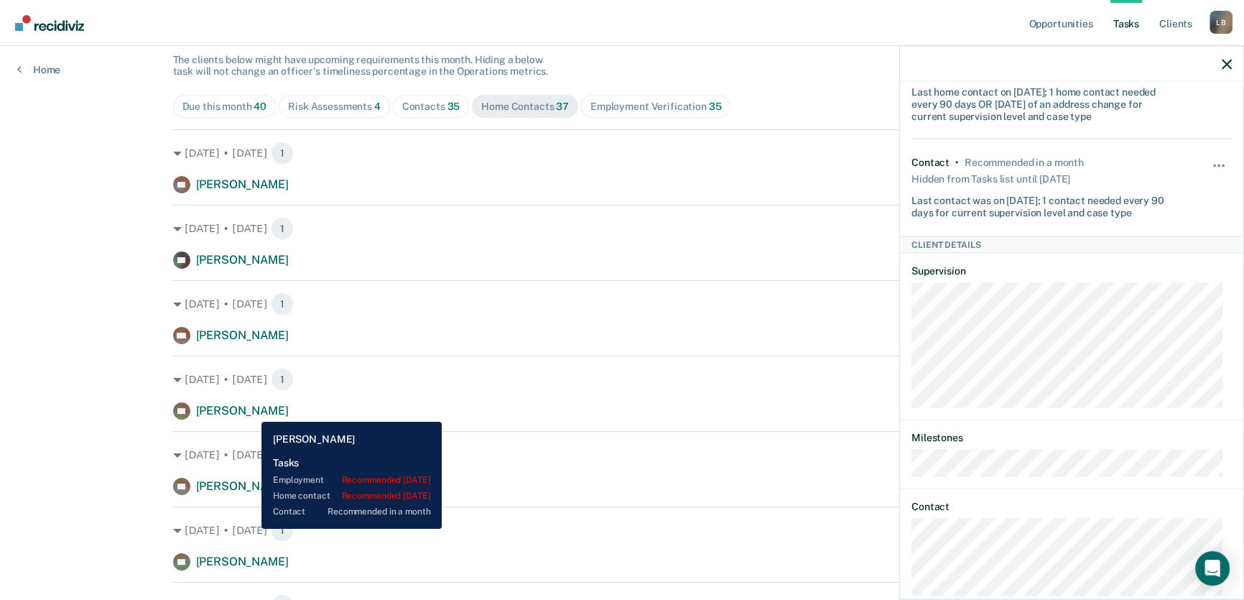
click at [251, 410] on span "[PERSON_NAME]" at bounding box center [242, 411] width 93 height 14
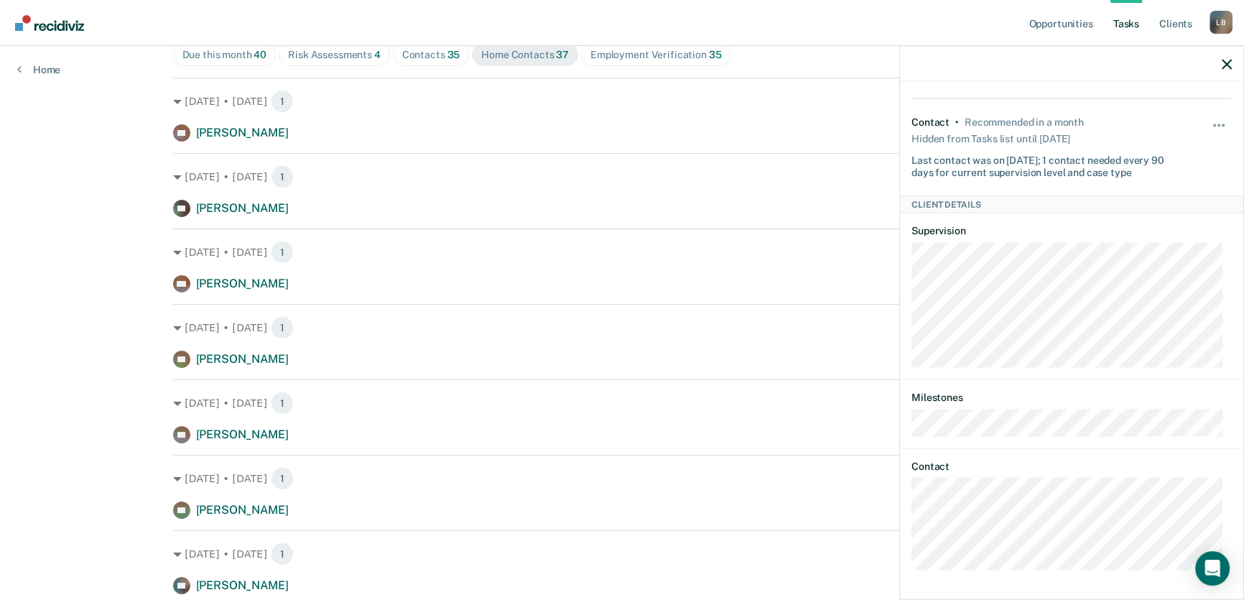
scroll to position [258, 0]
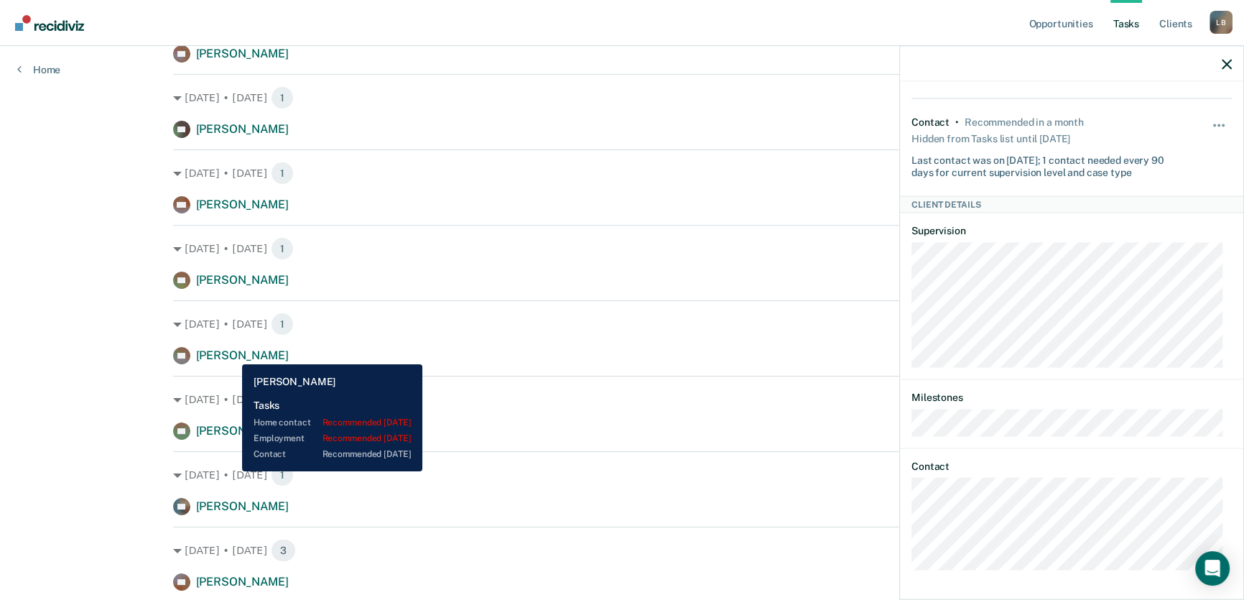
click at [233, 356] on span "[PERSON_NAME]" at bounding box center [242, 355] width 93 height 14
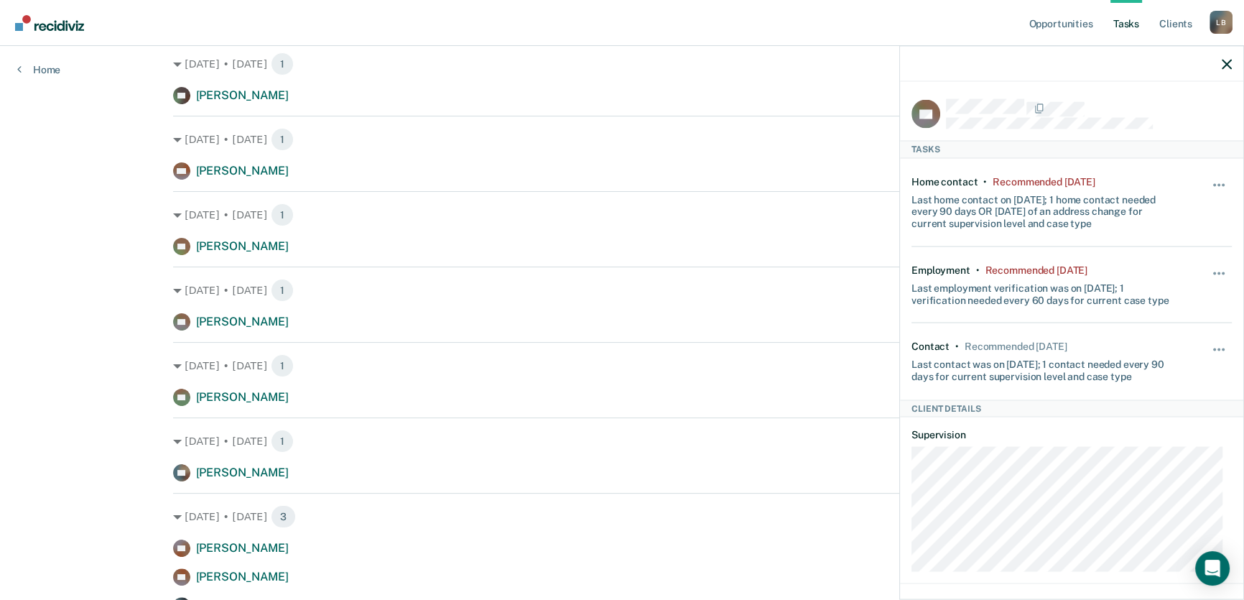
scroll to position [323, 0]
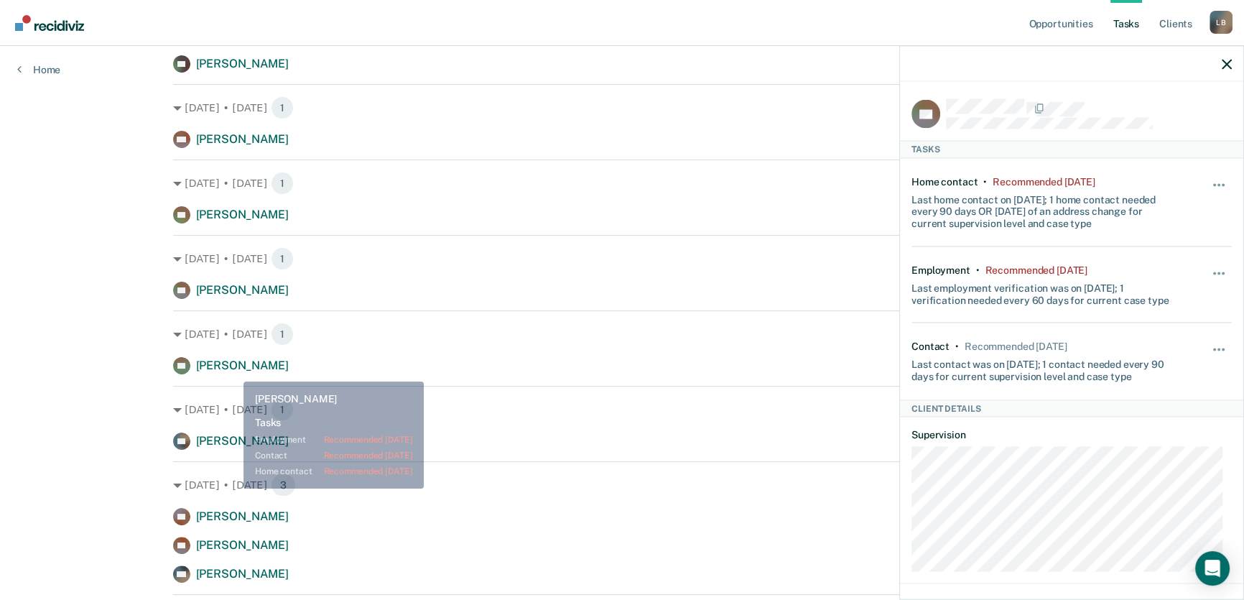
click at [237, 366] on span "[PERSON_NAME]" at bounding box center [242, 365] width 93 height 14
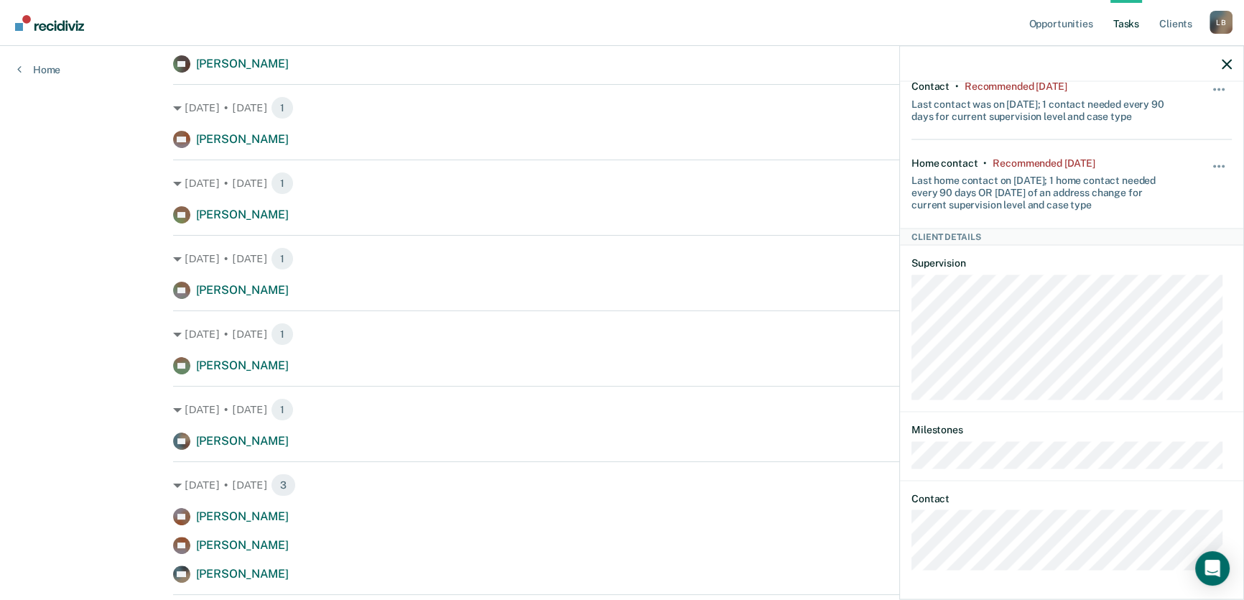
scroll to position [519, 0]
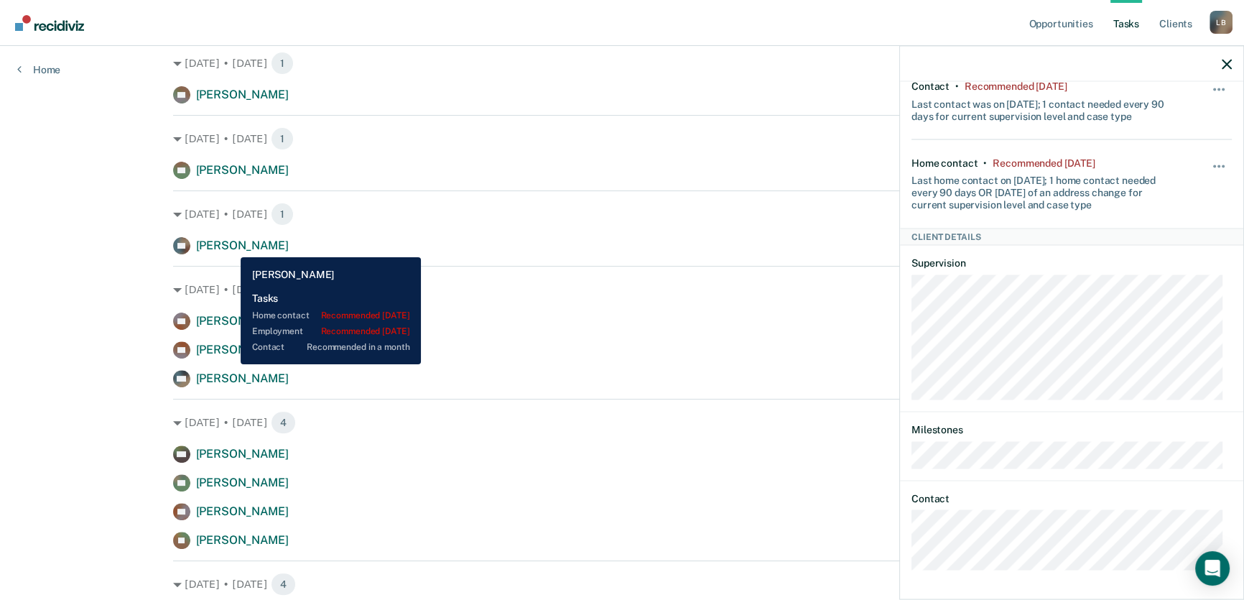
click at [232, 244] on span "[PERSON_NAME]" at bounding box center [242, 246] width 93 height 14
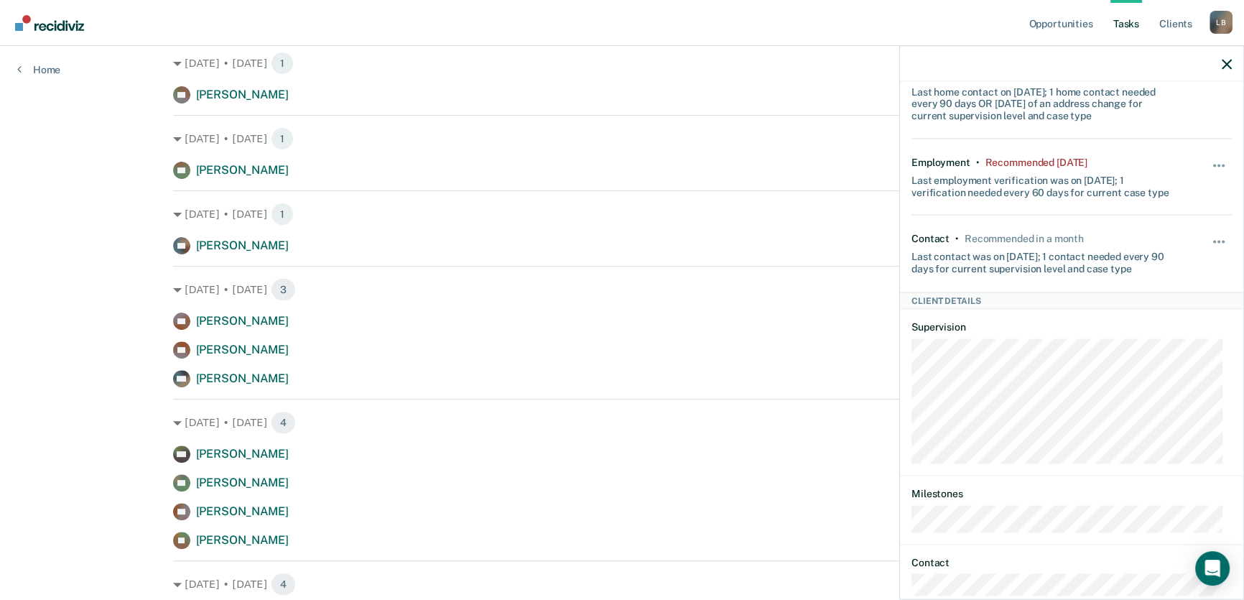
scroll to position [0, 0]
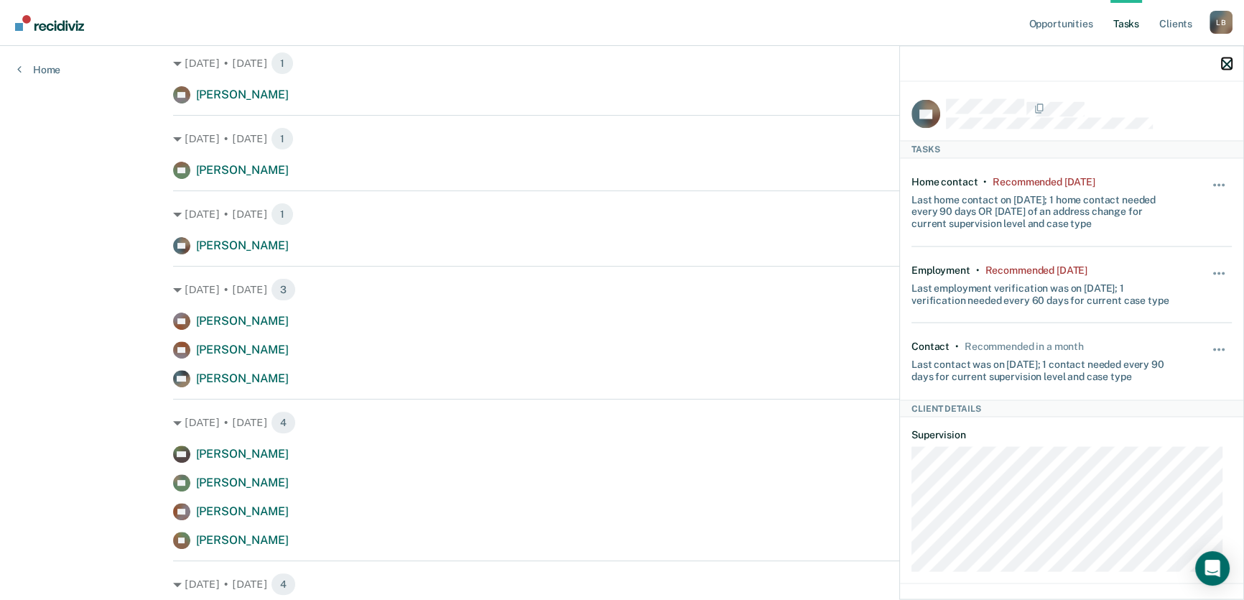
click at [1226, 63] on icon "button" at bounding box center [1227, 64] width 10 height 10
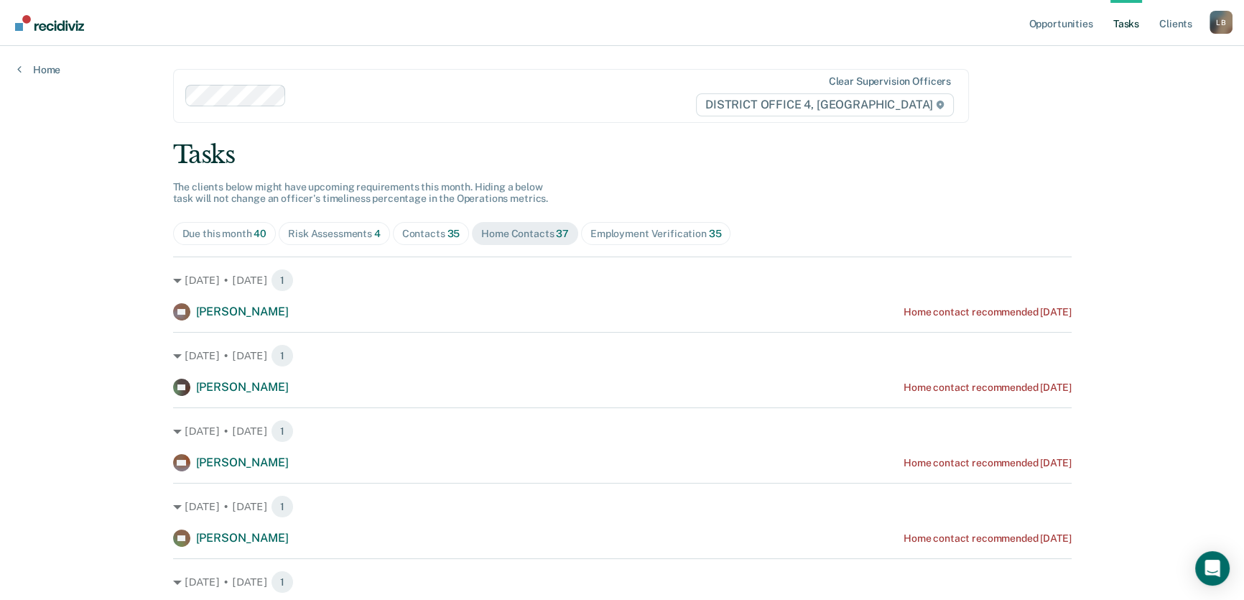
click at [335, 233] on div "Risk Assessments 4" at bounding box center [334, 234] width 93 height 12
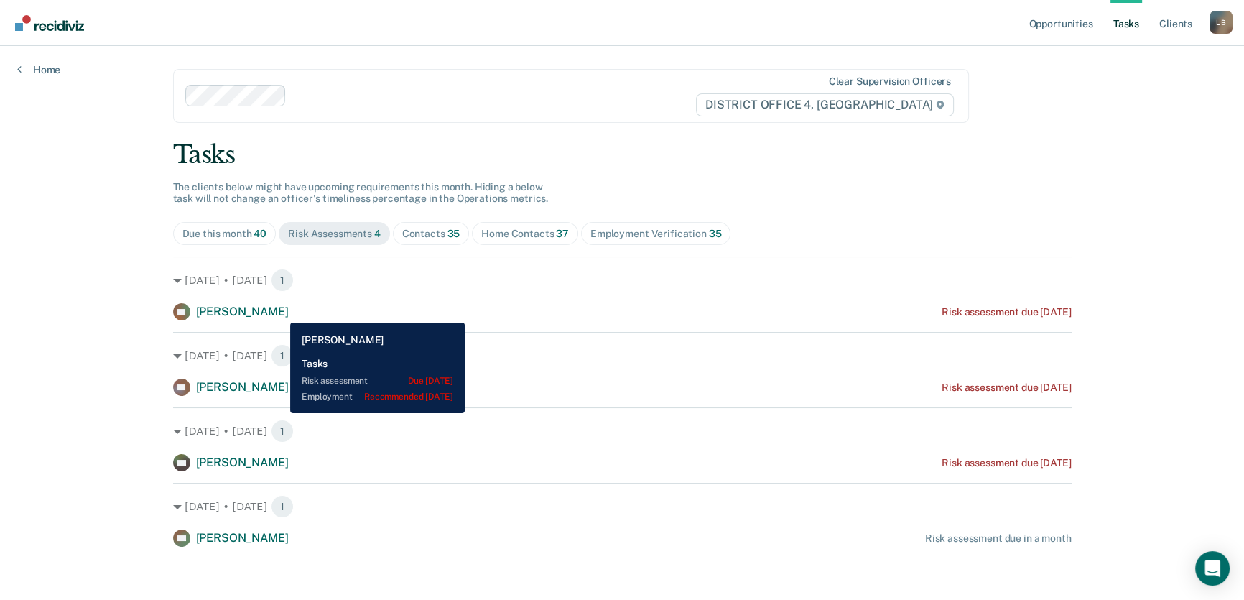
click at [279, 312] on span "[PERSON_NAME]" at bounding box center [242, 312] width 93 height 14
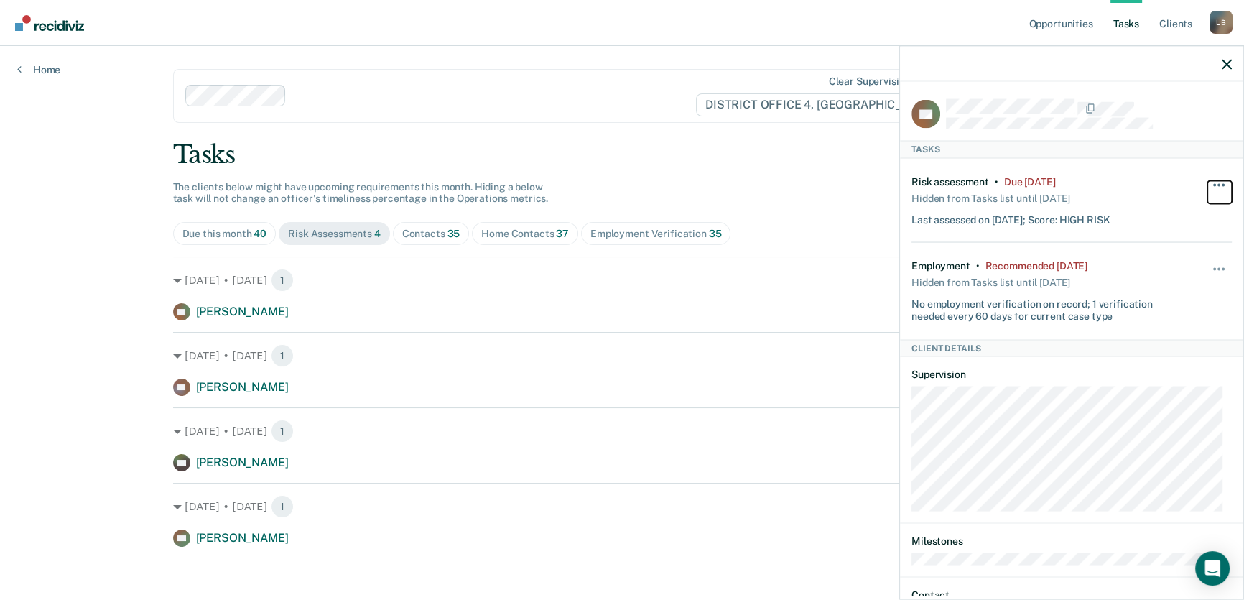
click at [1209, 181] on button "button" at bounding box center [1220, 191] width 24 height 23
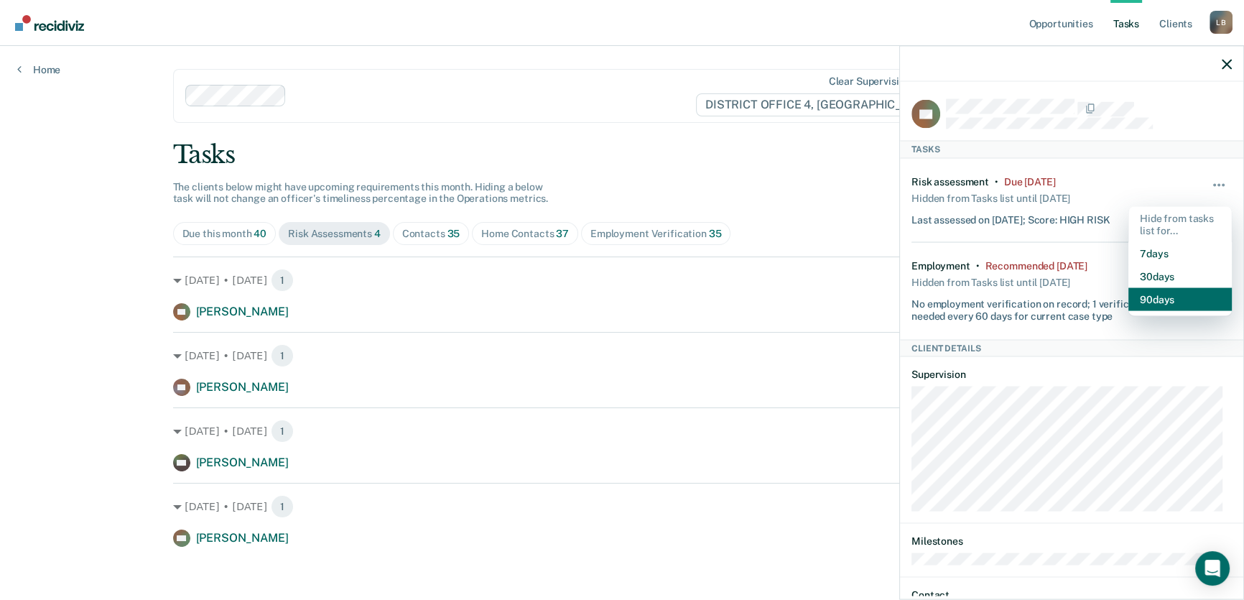
click at [1159, 297] on button "90 days" at bounding box center [1180, 299] width 103 height 23
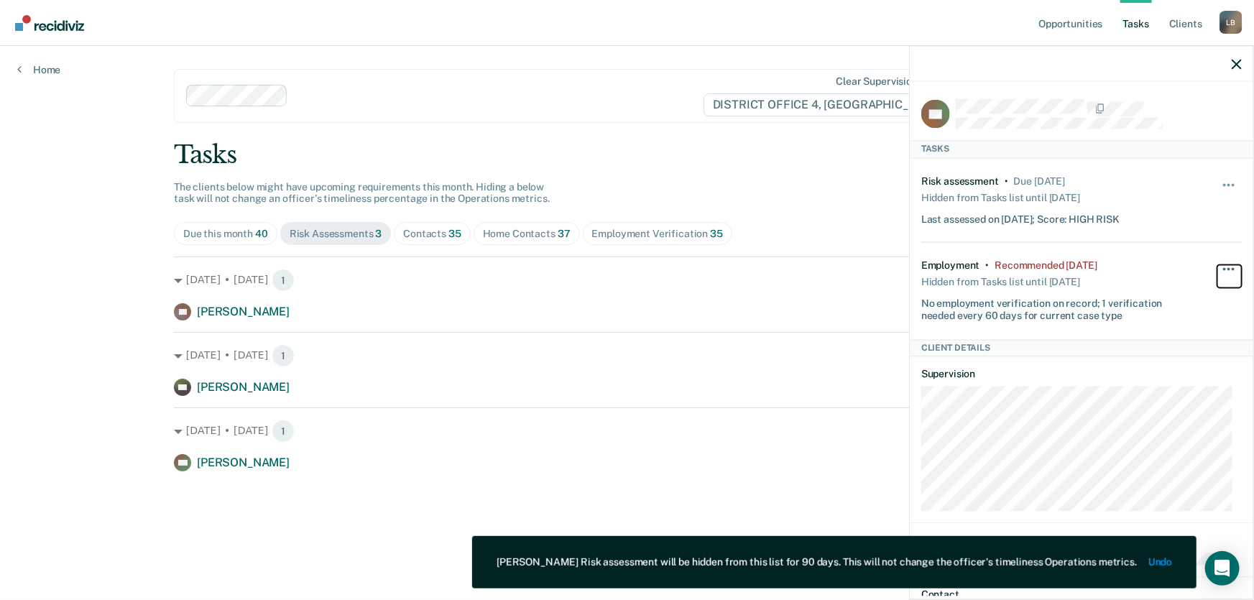
click at [1227, 268] on span "button" at bounding box center [1228, 269] width 3 height 3
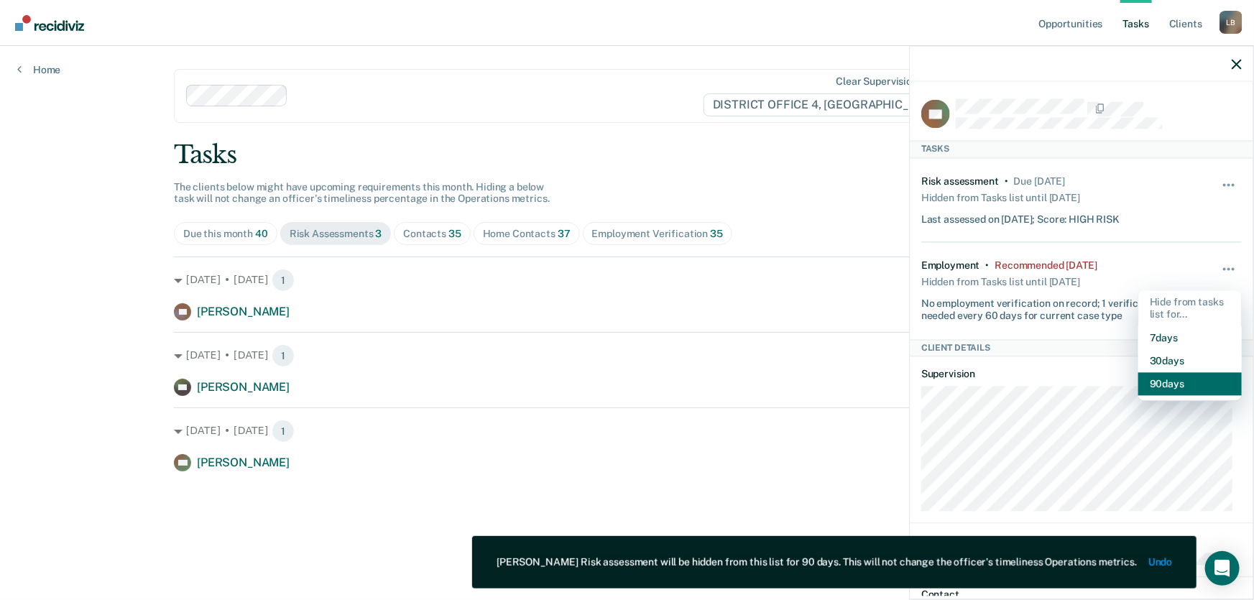
click at [1158, 386] on button "90 days" at bounding box center [1189, 384] width 103 height 23
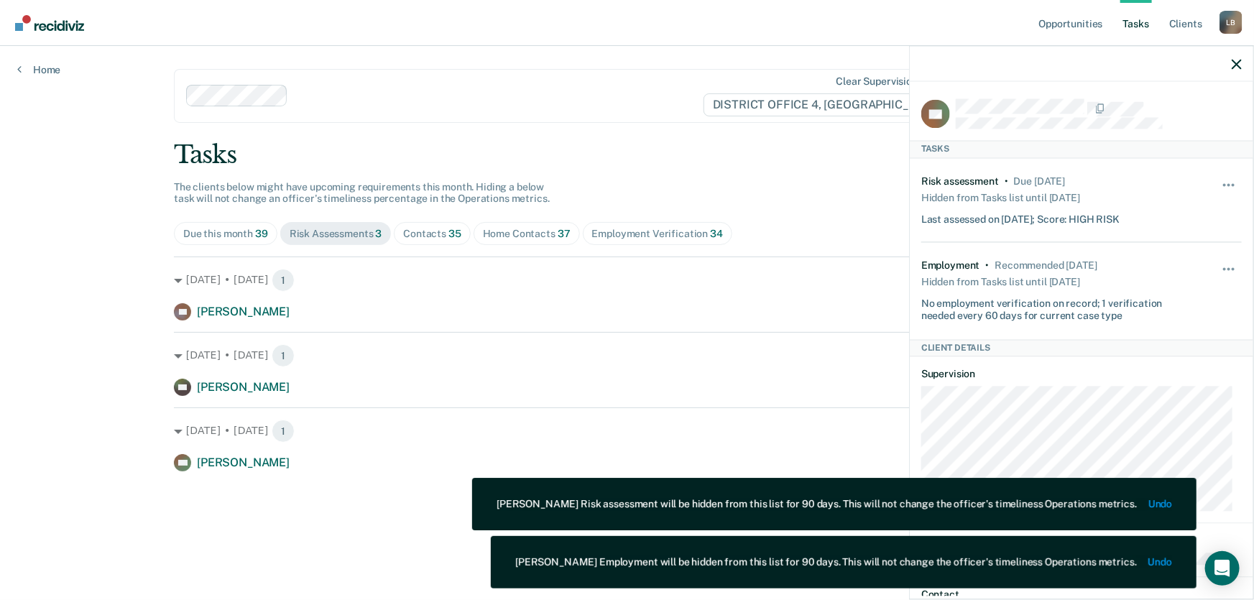
click at [873, 213] on div "Tasks The clients below might have upcoming requirements this month. Hiding a b…" at bounding box center [627, 305] width 906 height 331
click at [1235, 65] on icon "button" at bounding box center [1236, 64] width 10 height 10
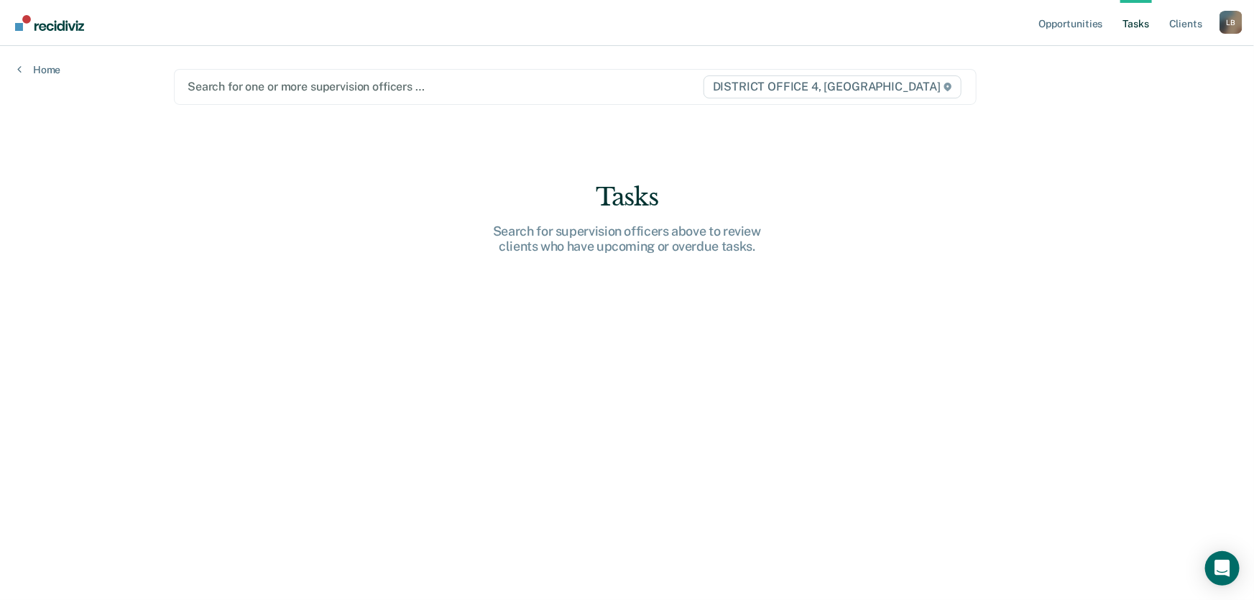
click at [263, 88] on div at bounding box center [444, 86] width 514 height 17
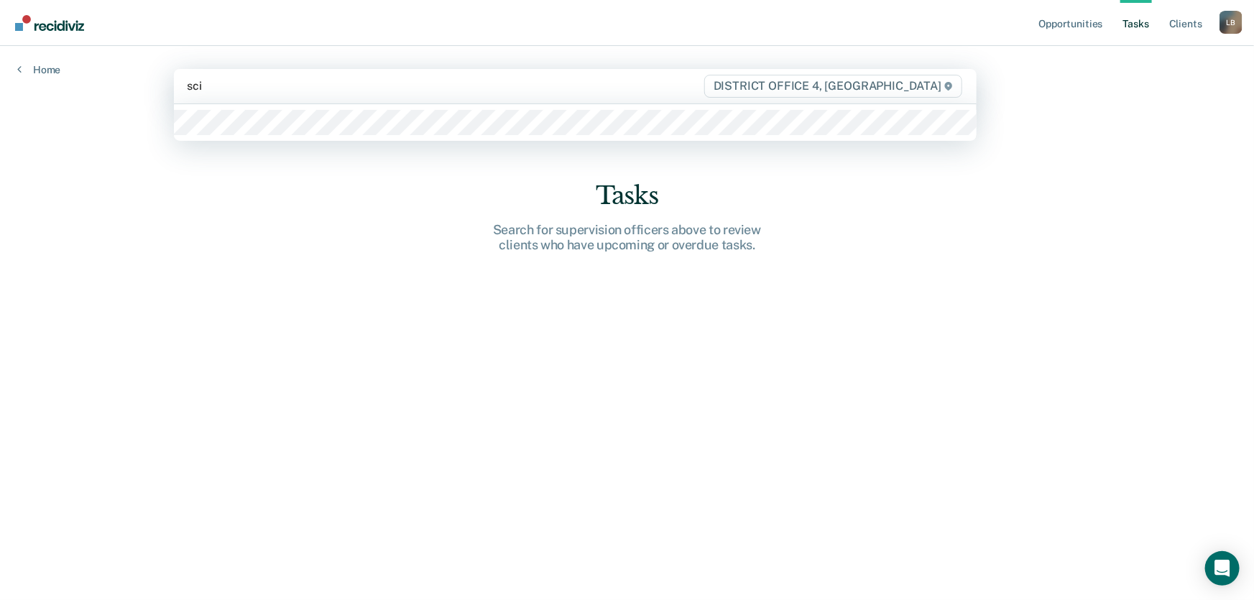
type input "scim"
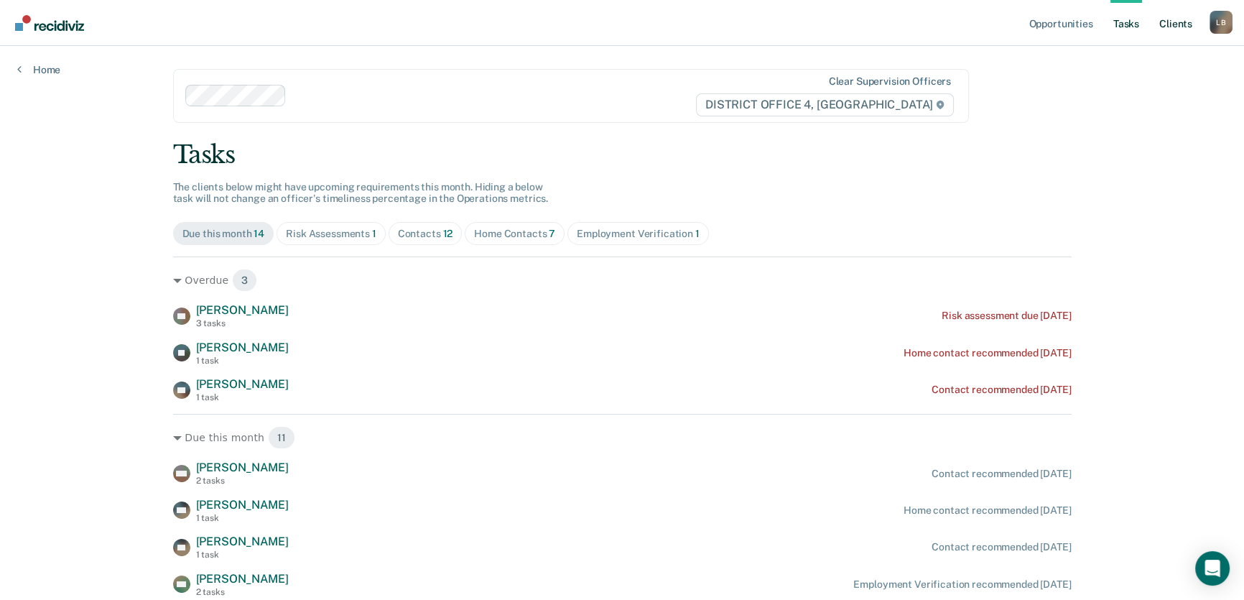
click at [1174, 23] on link "Client s" at bounding box center [1176, 23] width 39 height 46
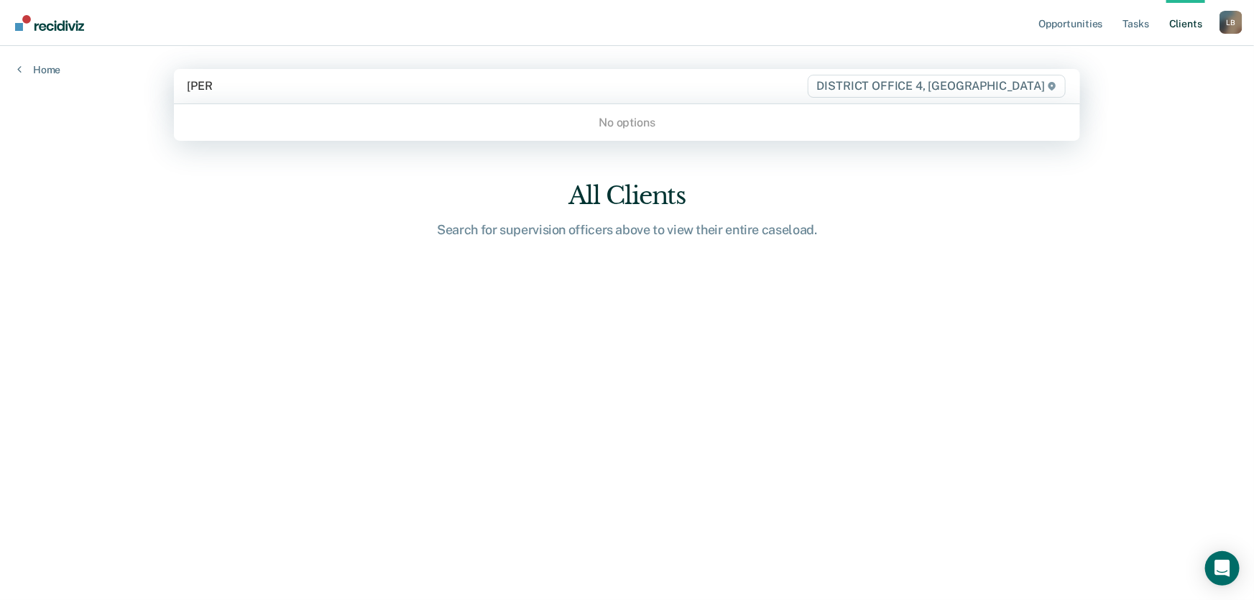
type input "laurit"
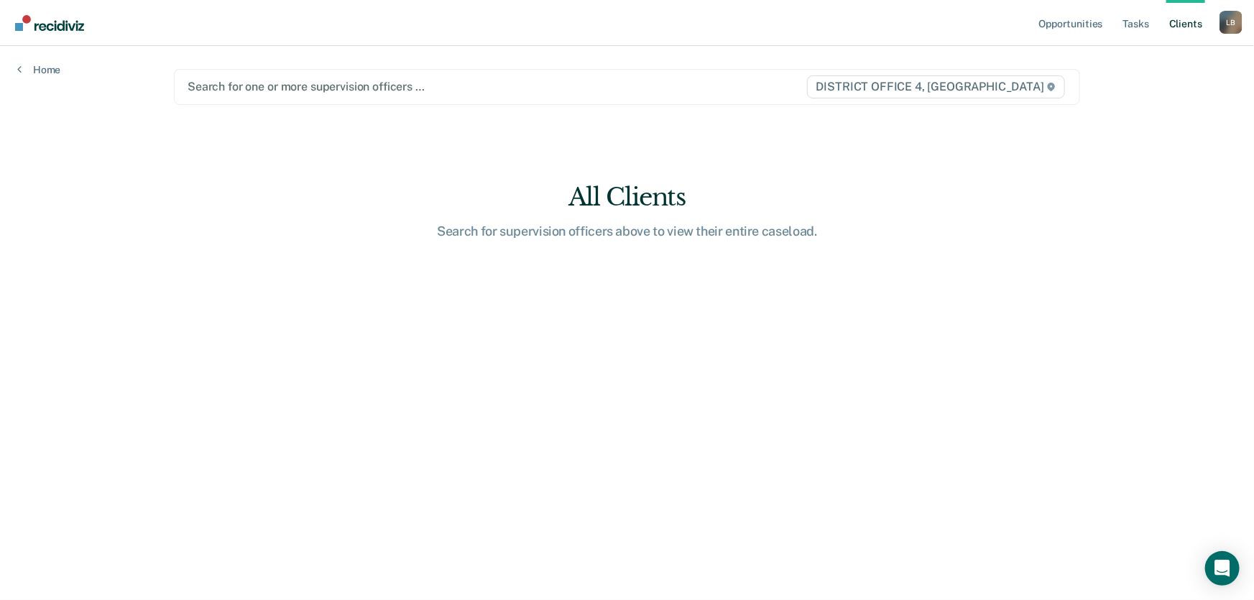
drag, startPoint x: 178, startPoint y: 85, endPoint x: 142, endPoint y: 85, distance: 36.6
click at [142, 85] on div "Opportunities Tasks Client s [PERSON_NAME] Profile How it works Log Out Home Se…" at bounding box center [627, 300] width 1254 height 600
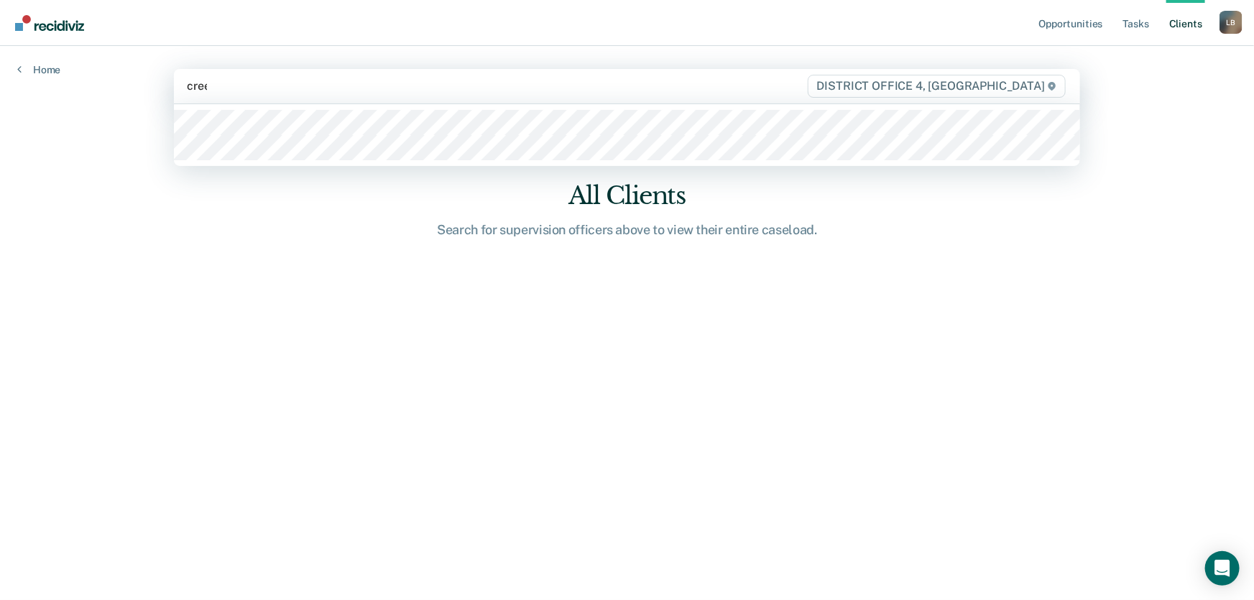
type input "[PERSON_NAME]"
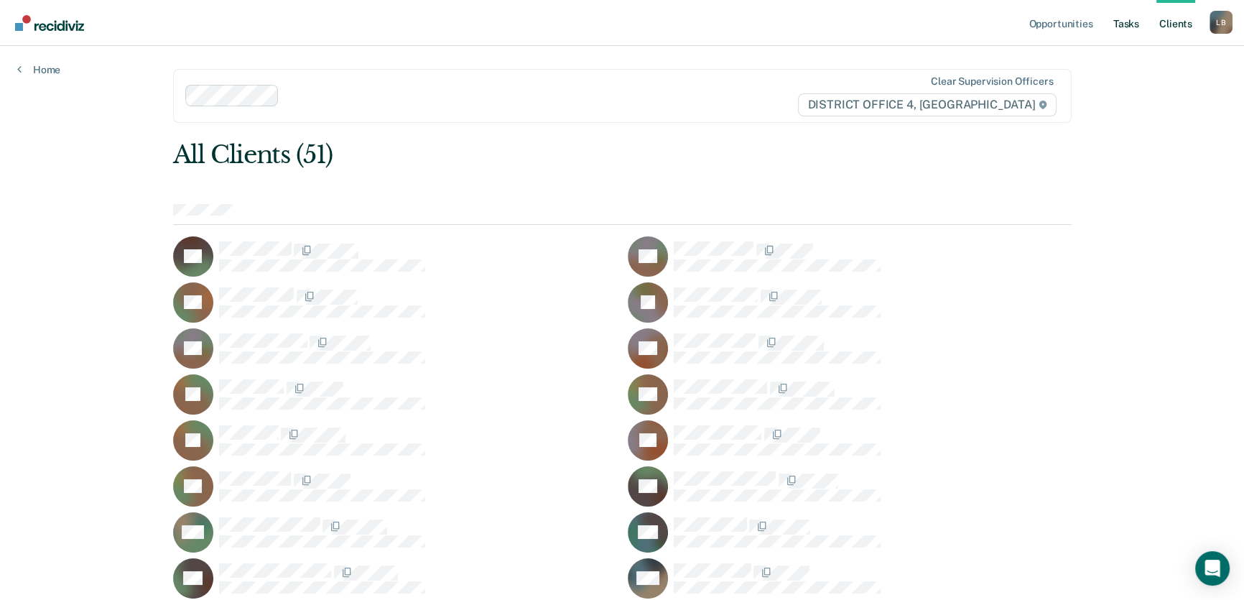
click at [1121, 23] on link "Tasks" at bounding box center [1127, 23] width 32 height 46
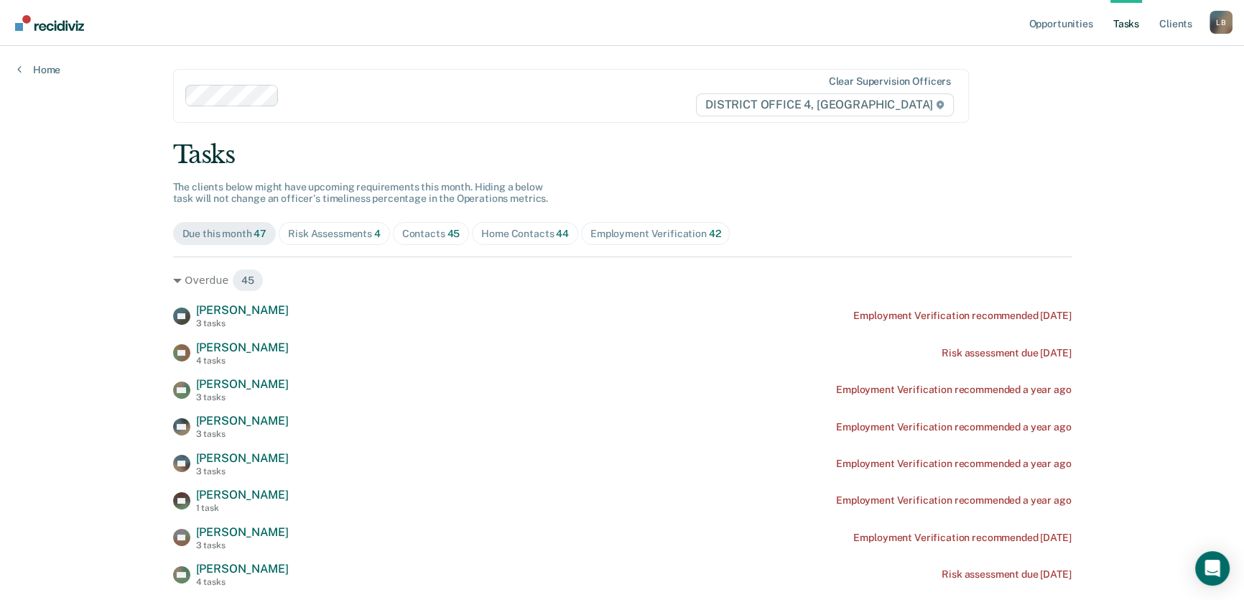
click at [335, 229] on div "Risk Assessments 4" at bounding box center [334, 234] width 93 height 12
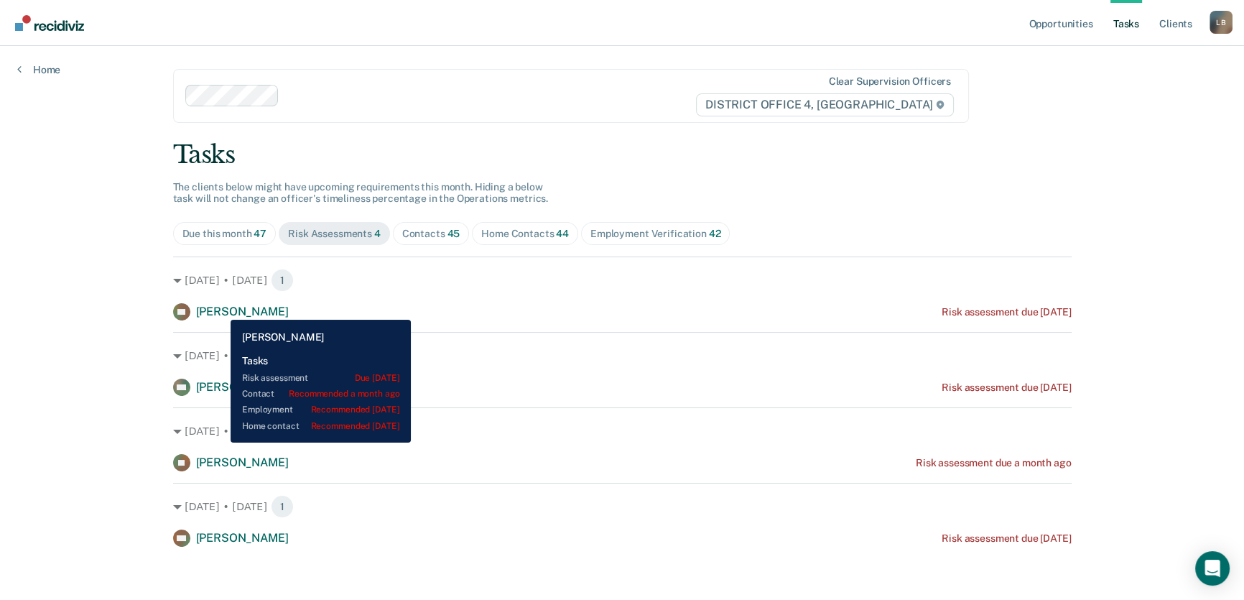
click at [220, 309] on span "[PERSON_NAME]" at bounding box center [242, 312] width 93 height 14
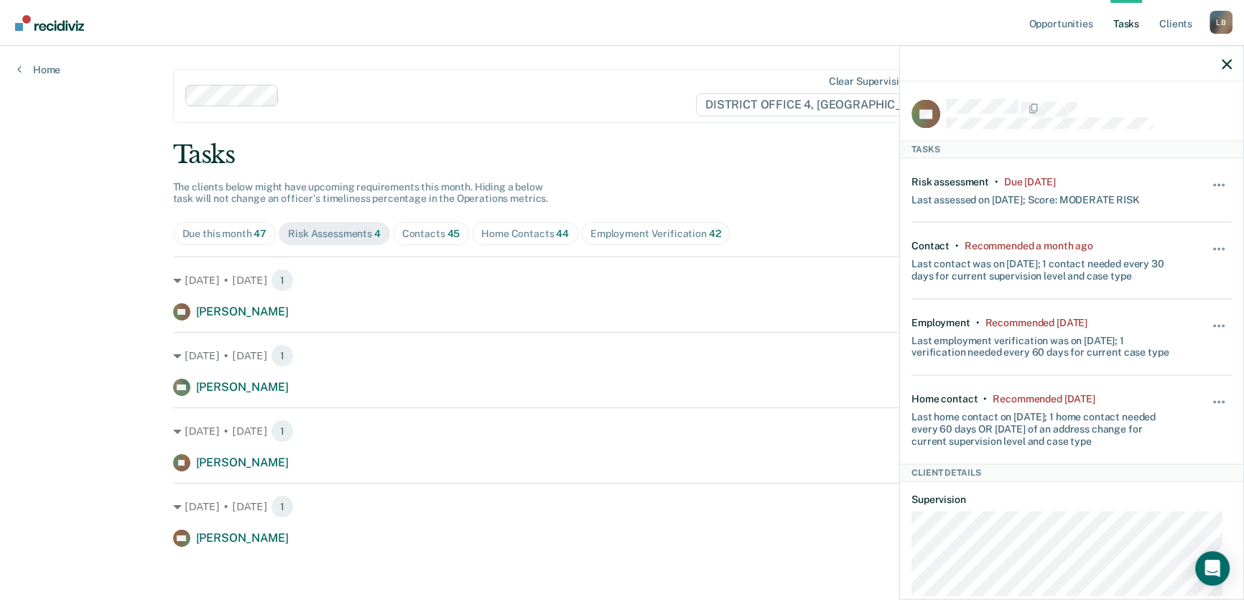
click at [62, 249] on div "Opportunities Tasks Client s [PERSON_NAME] Profile How it works Log Out Home Cl…" at bounding box center [622, 302] width 1244 height 604
